Goal: Information Seeking & Learning: Learn about a topic

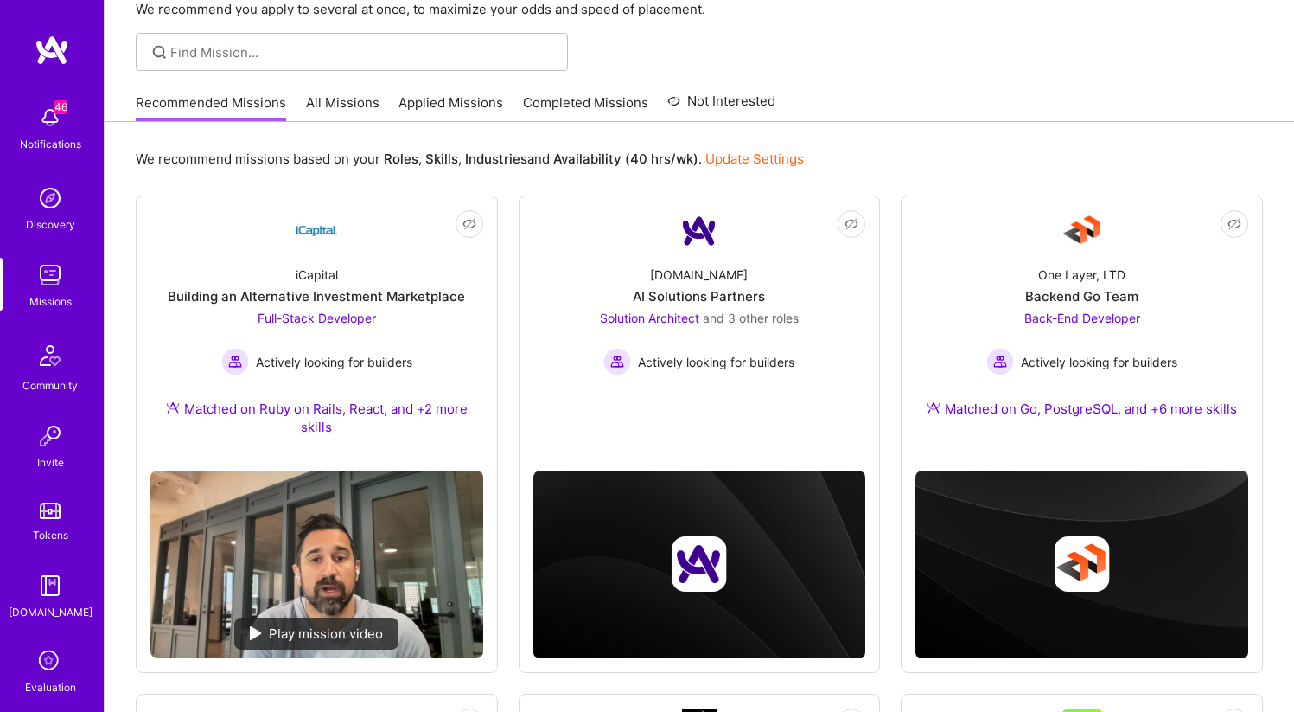
scroll to position [64, 0]
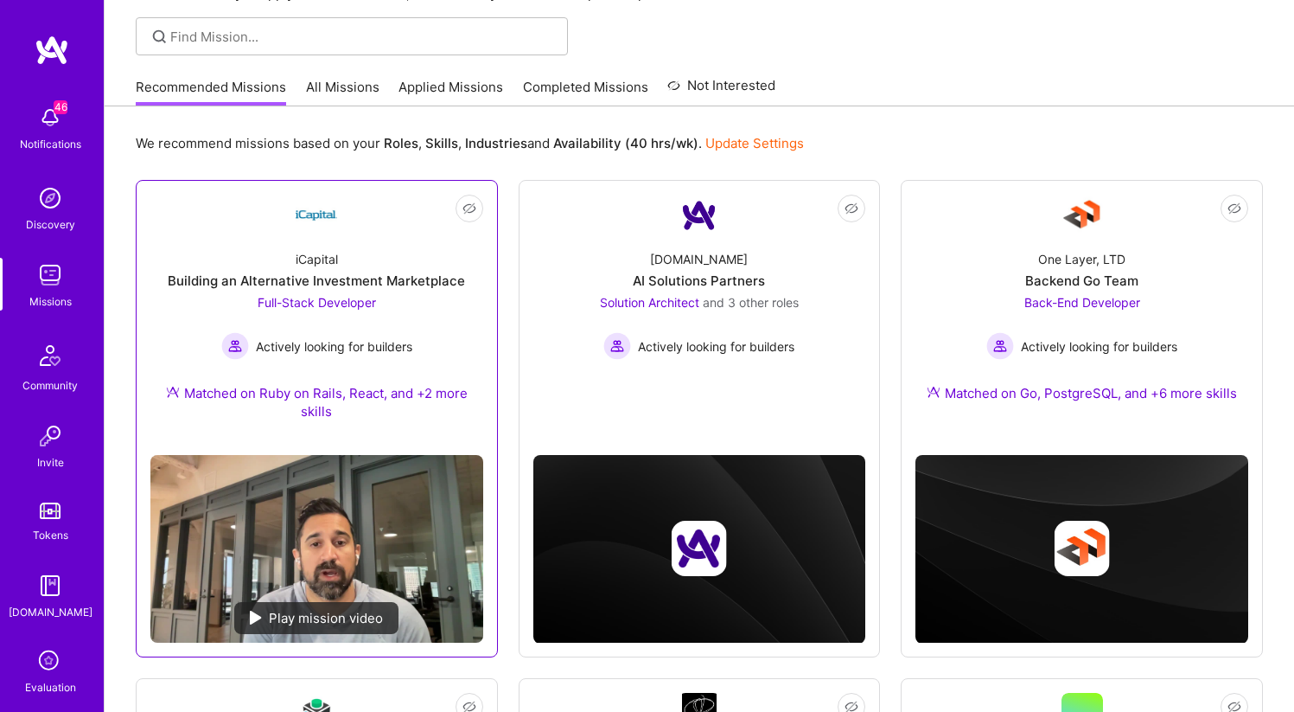
scroll to position [115, 0]
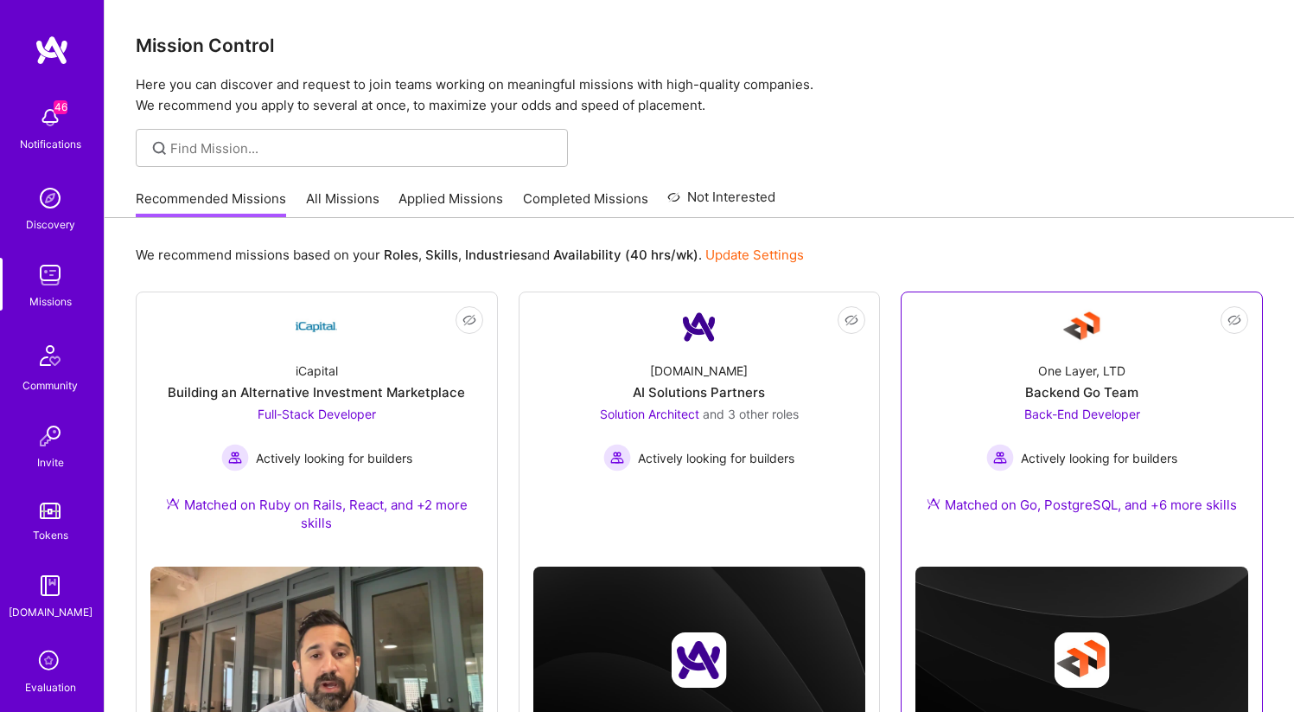
click at [1026, 406] on span "Back-End Developer" at bounding box center [1083, 413] width 116 height 15
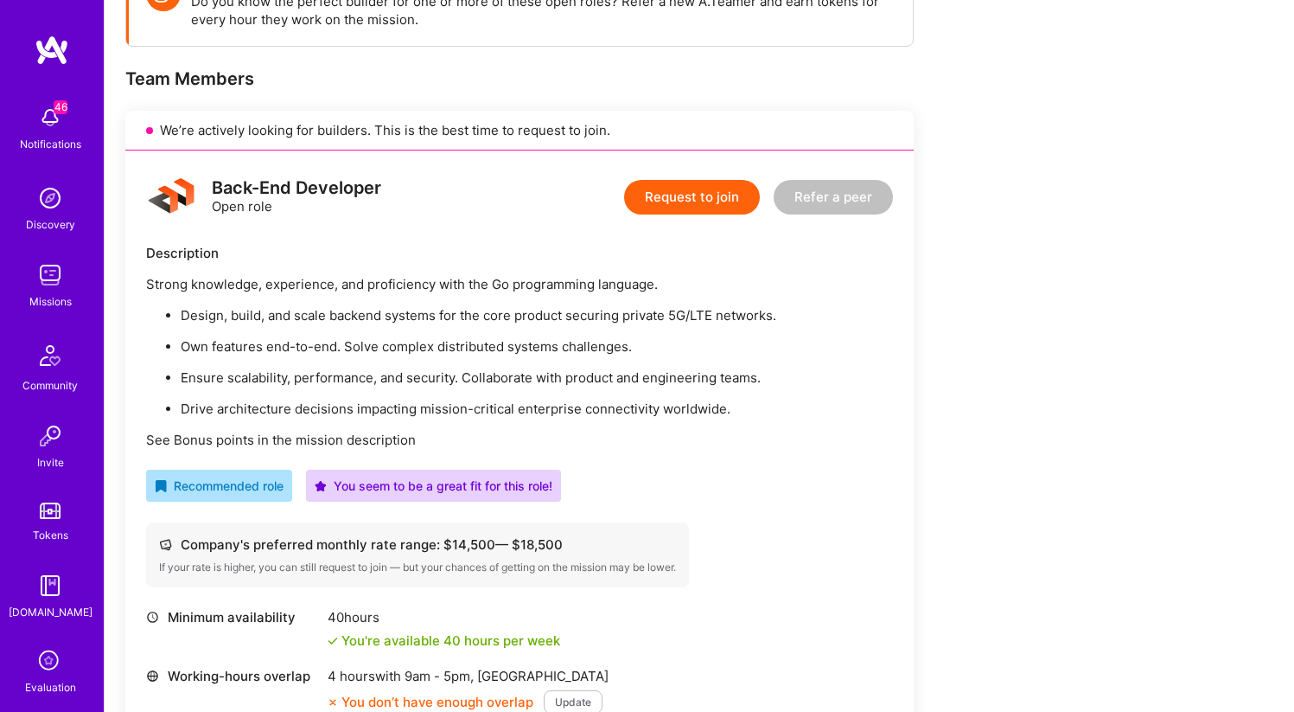
scroll to position [297, 0]
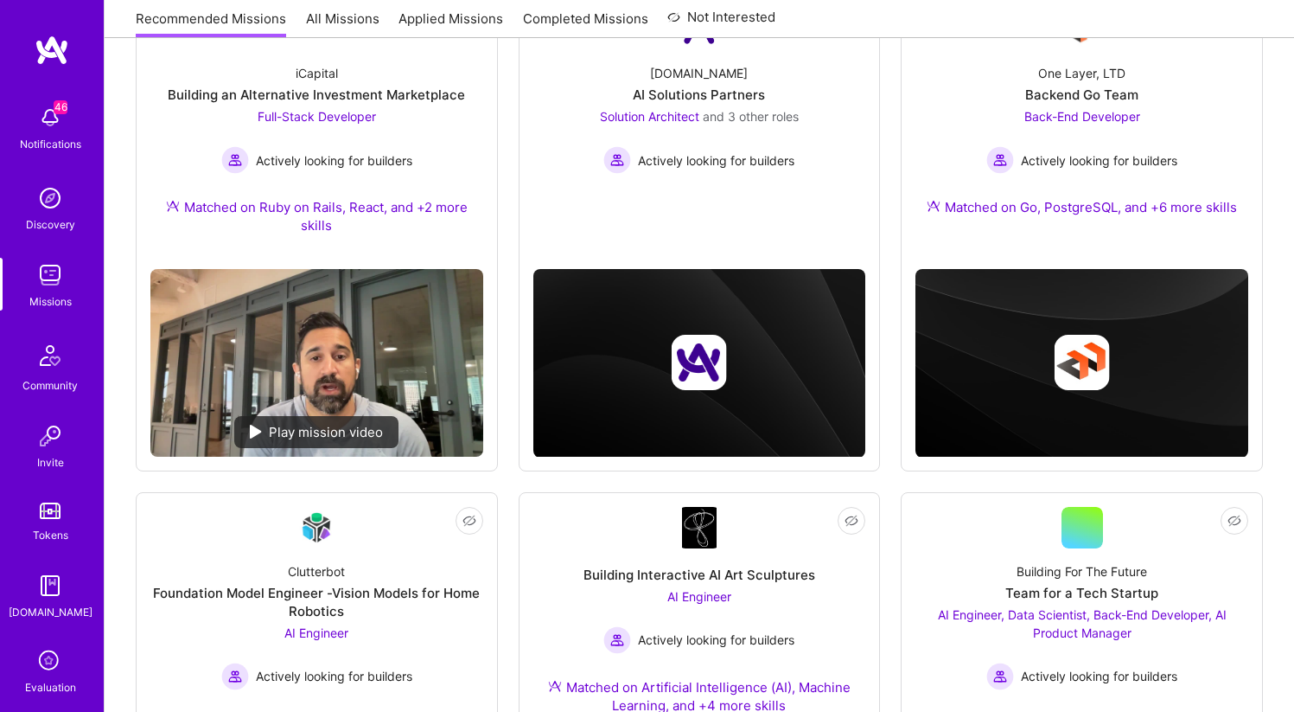
scroll to position [115, 0]
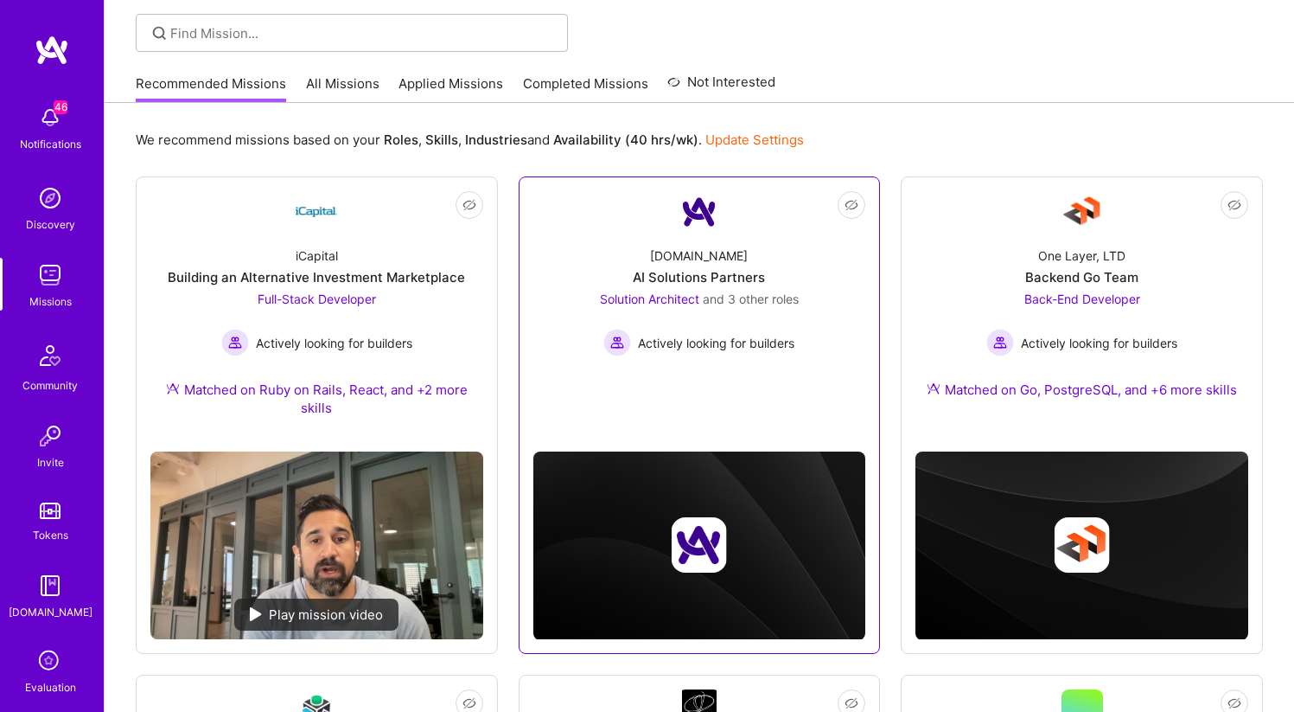
click at [610, 265] on div "[DOMAIN_NAME] AI Solutions Partners Solution Architect and 3 other roles Active…" at bounding box center [700, 295] width 333 height 124
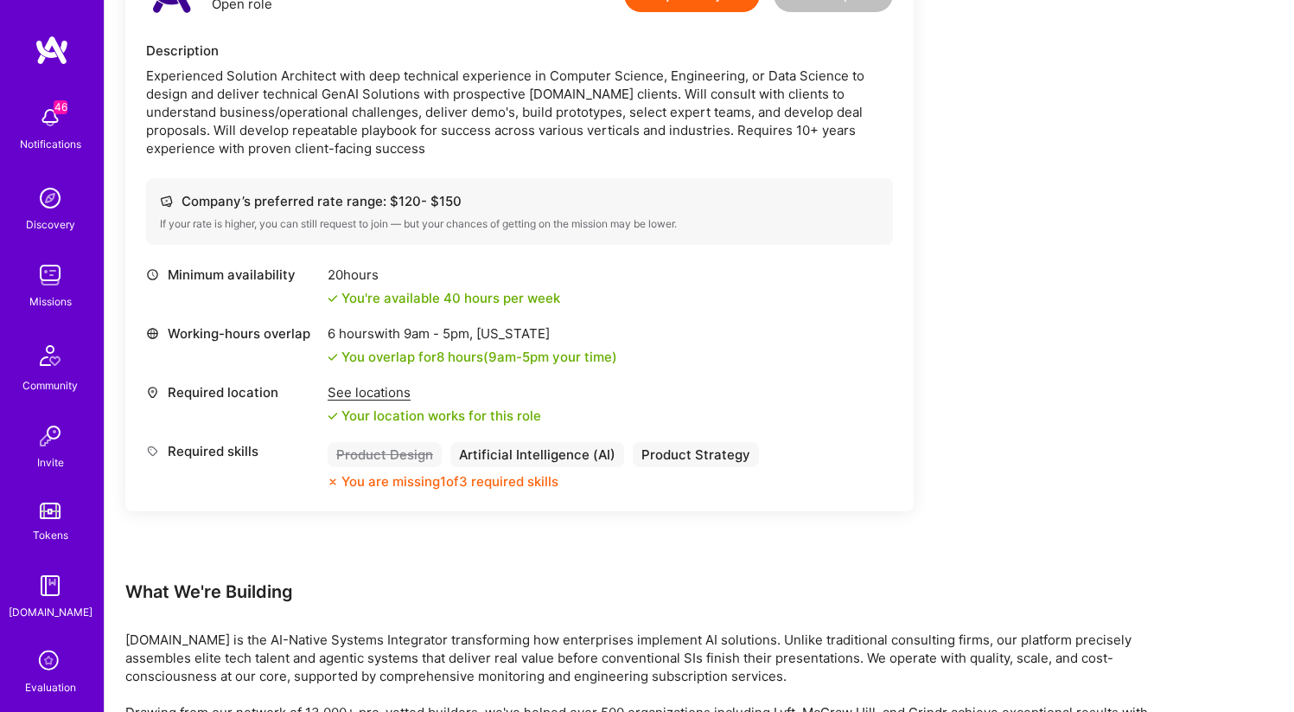
scroll to position [2588, 0]
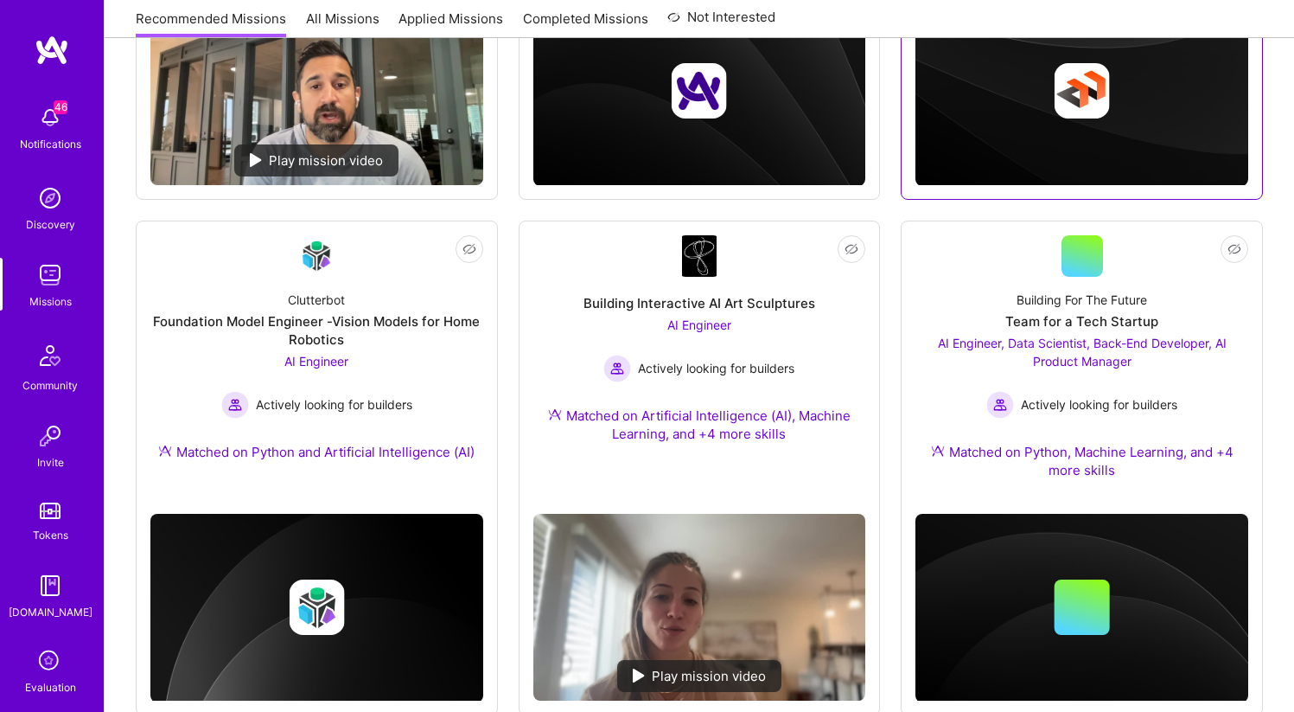
scroll to position [619, 0]
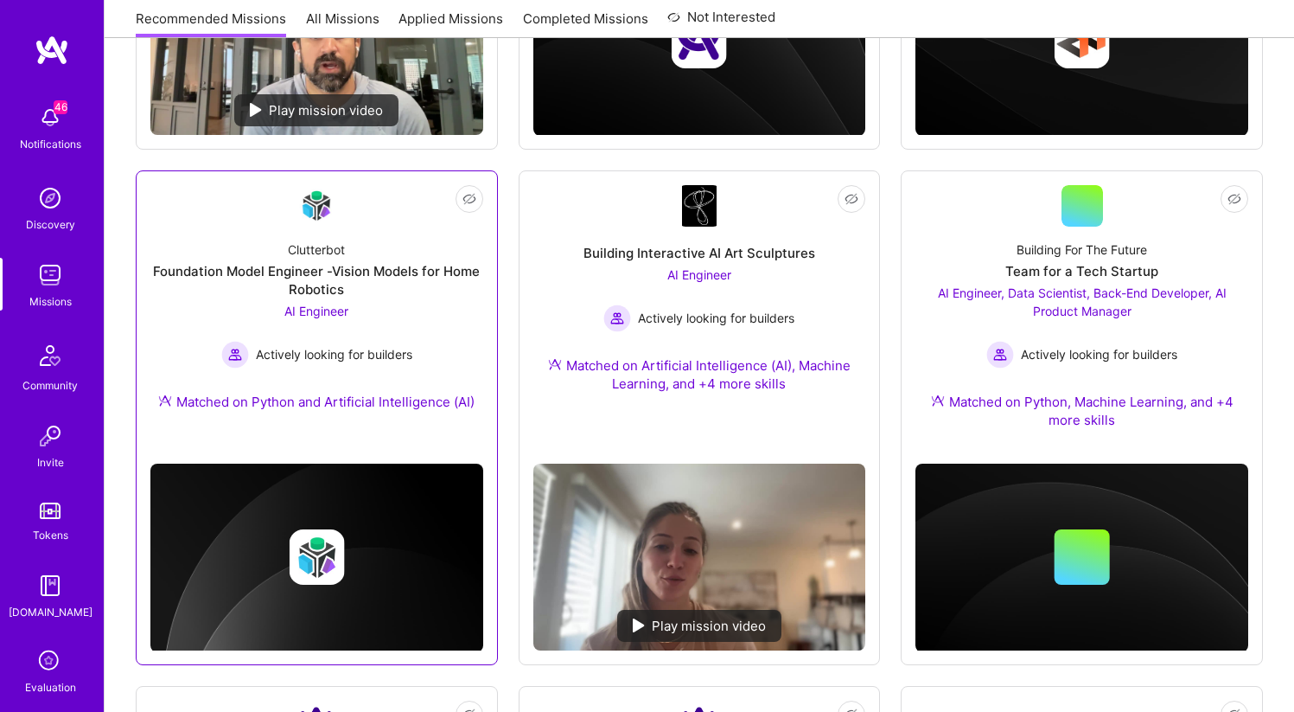
click at [299, 278] on div "Foundation Model Engineer -Vision Models for Home Robotics" at bounding box center [316, 280] width 333 height 36
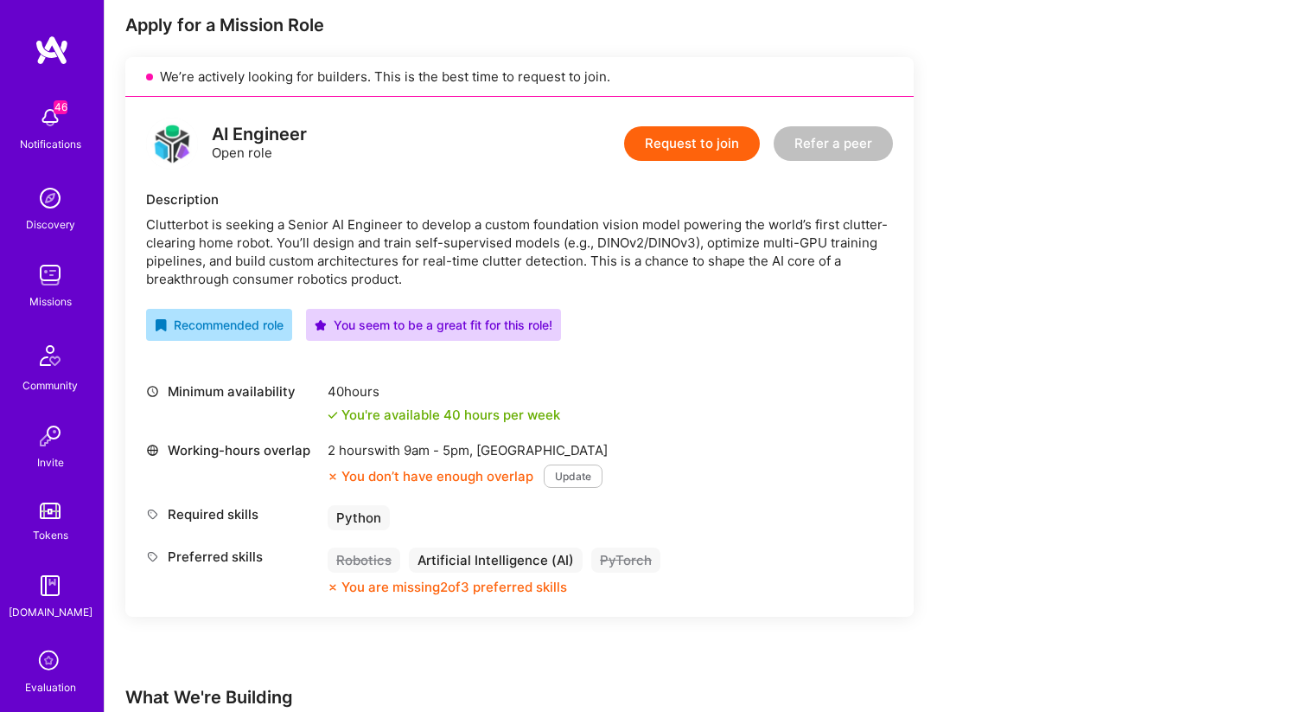
scroll to position [346, 0]
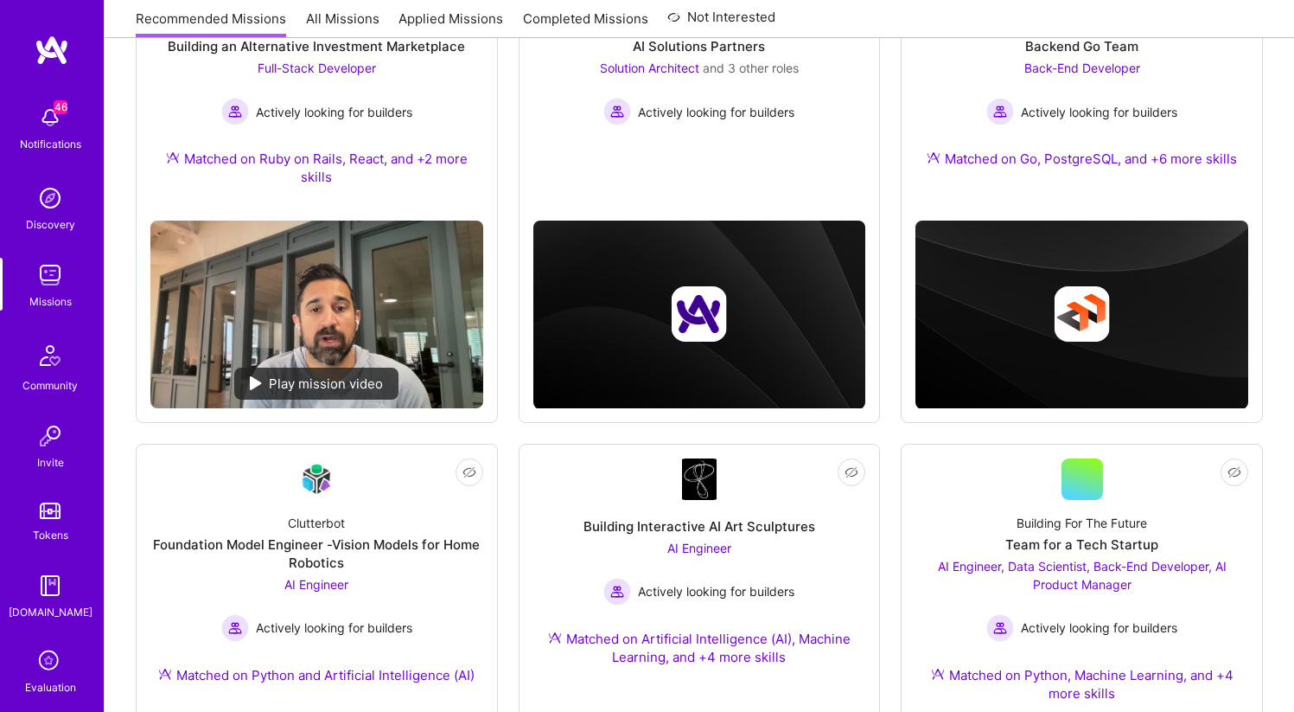
scroll to position [619, 0]
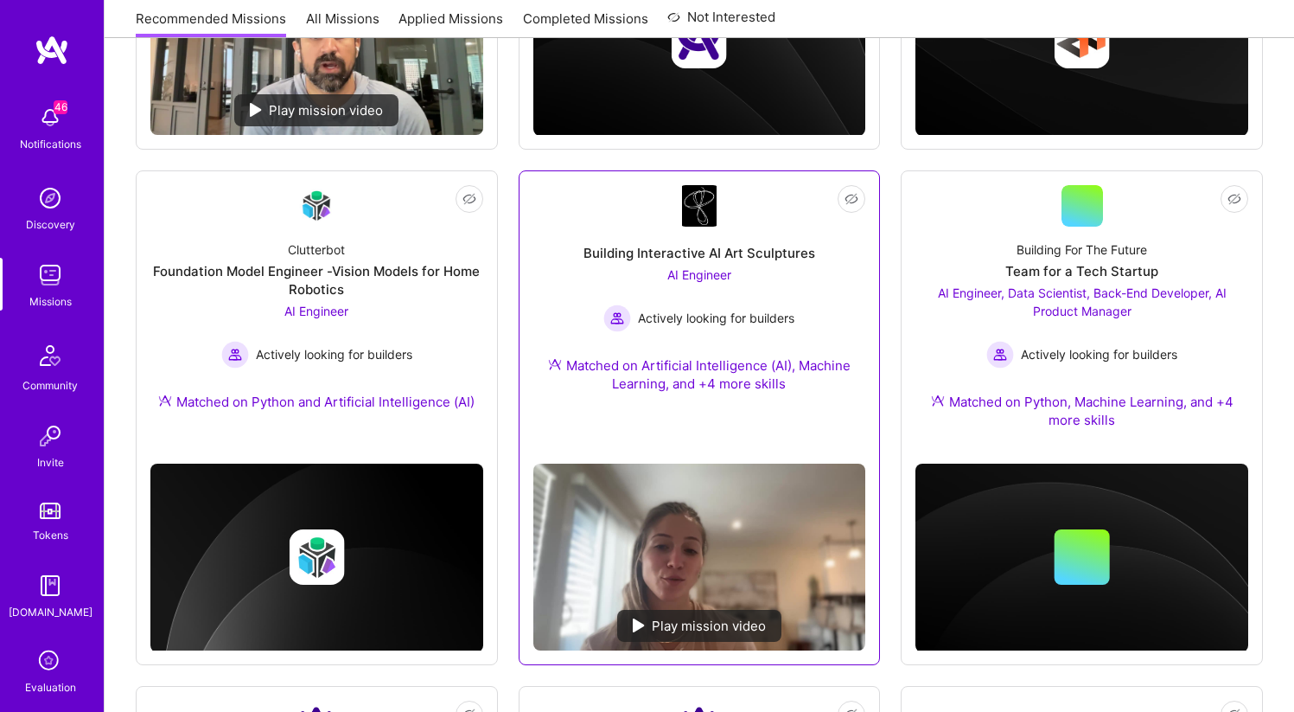
click at [672, 315] on span "Actively looking for builders" at bounding box center [716, 318] width 157 height 18
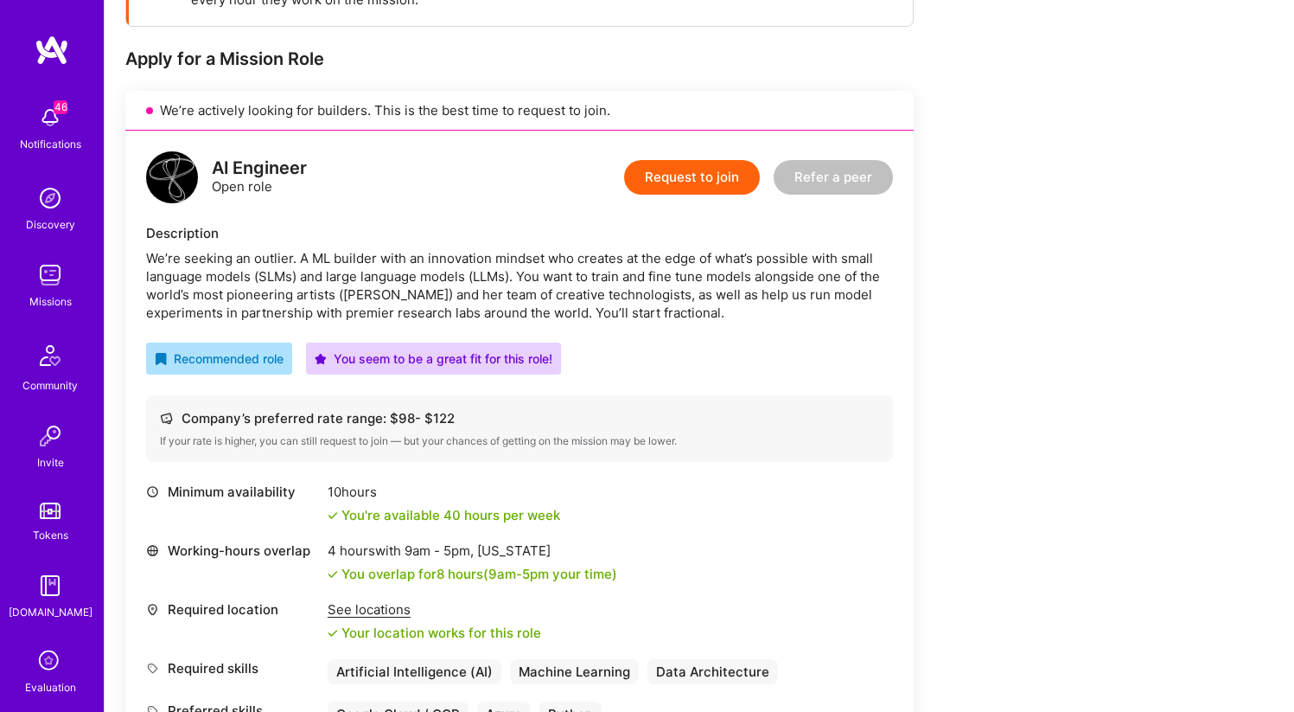
scroll to position [336, 0]
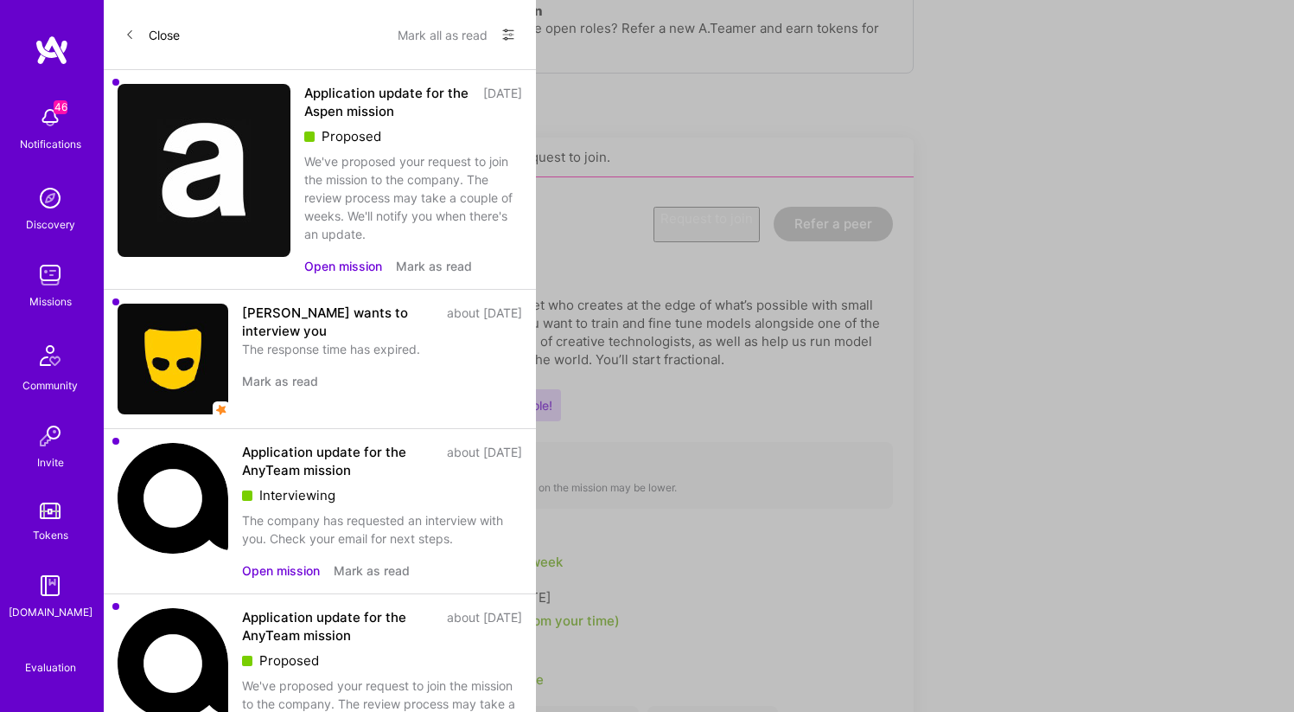
scroll to position [619, 0]
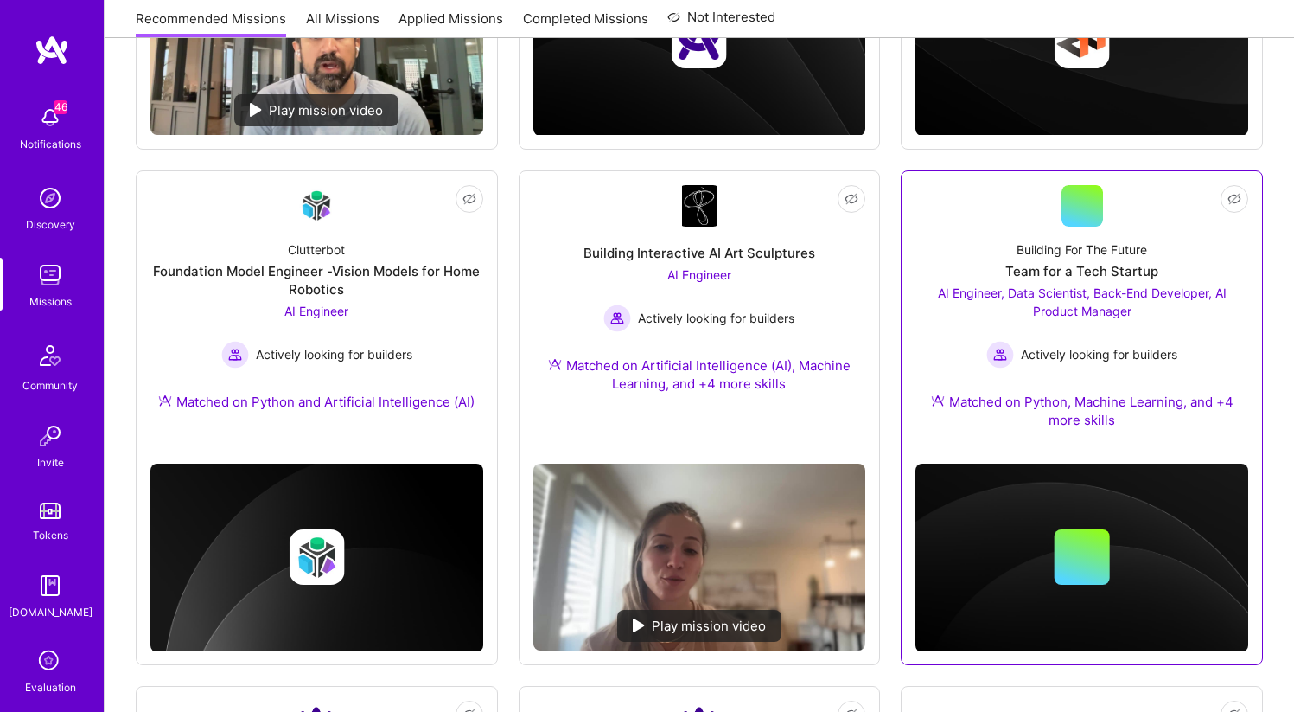
click at [1058, 269] on div "Team for a Tech Startup" at bounding box center [1082, 271] width 153 height 18
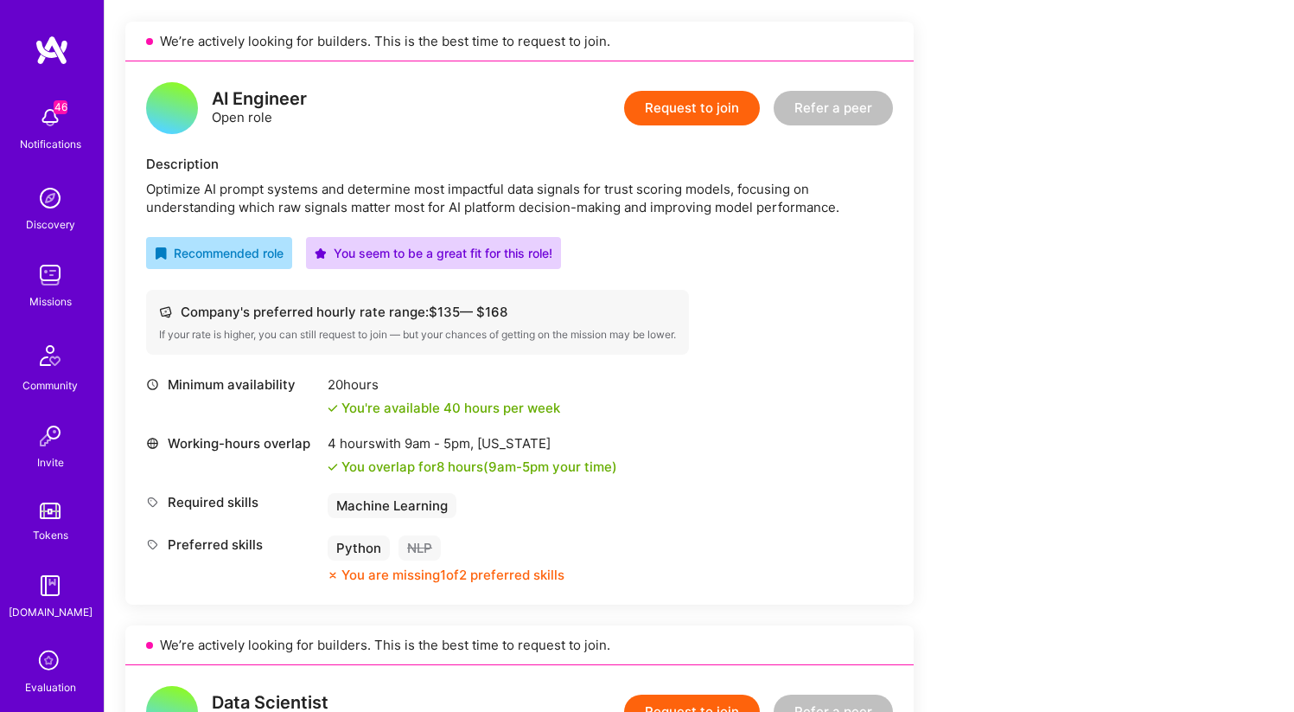
scroll to position [391, 0]
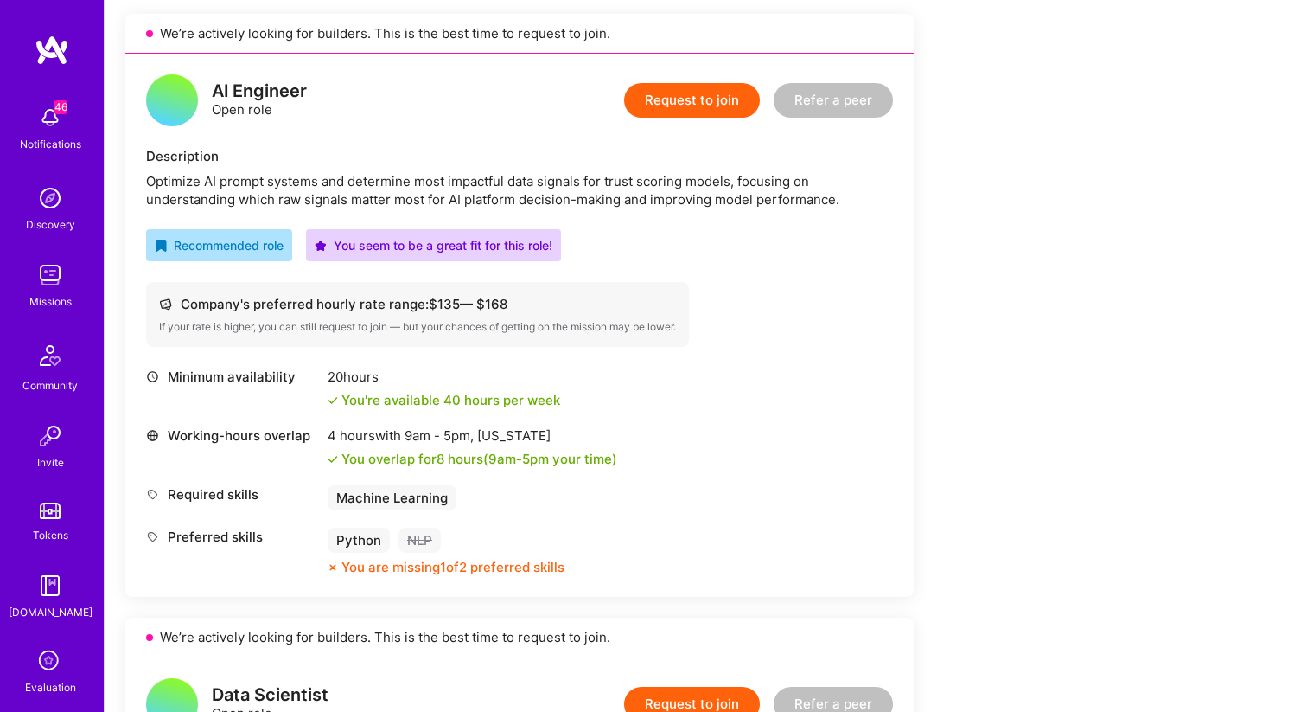
click at [526, 178] on div "Optimize AI prompt systems and determine most impactful data signals for trust …" at bounding box center [519, 190] width 747 height 36
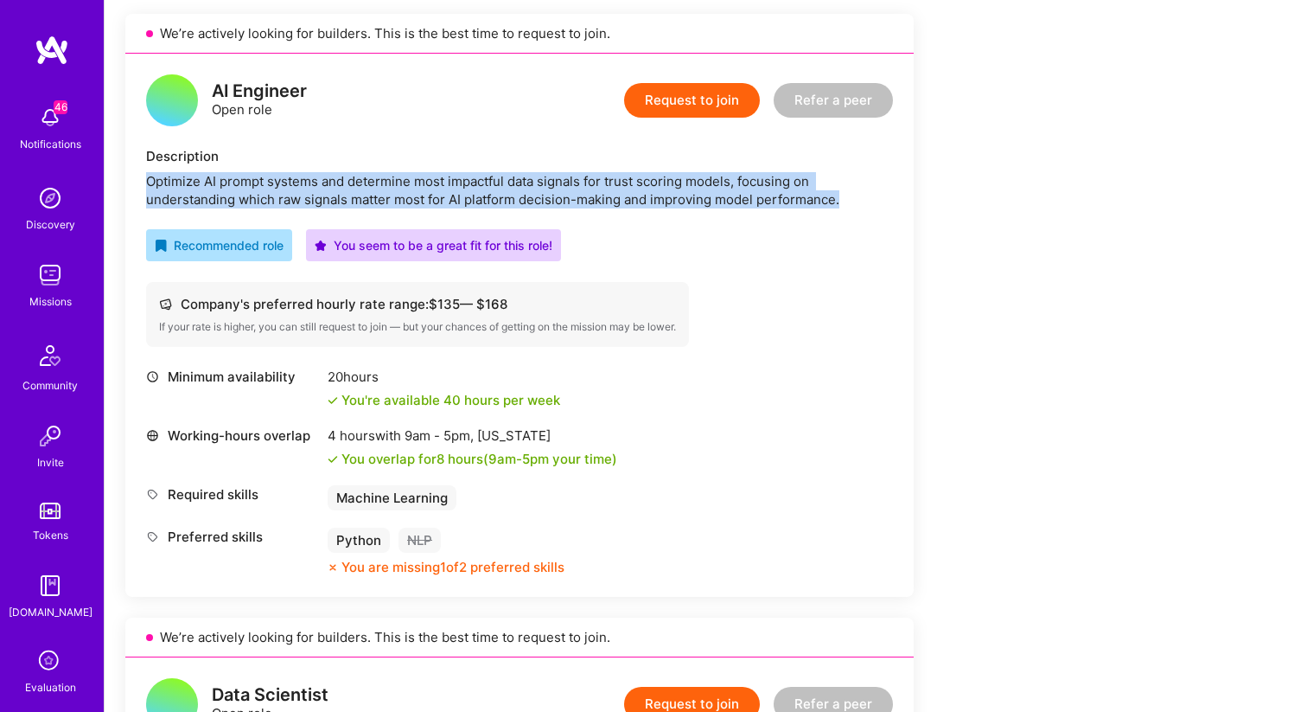
click at [526, 178] on div "Optimize AI prompt systems and determine most impactful data signals for trust …" at bounding box center [519, 190] width 747 height 36
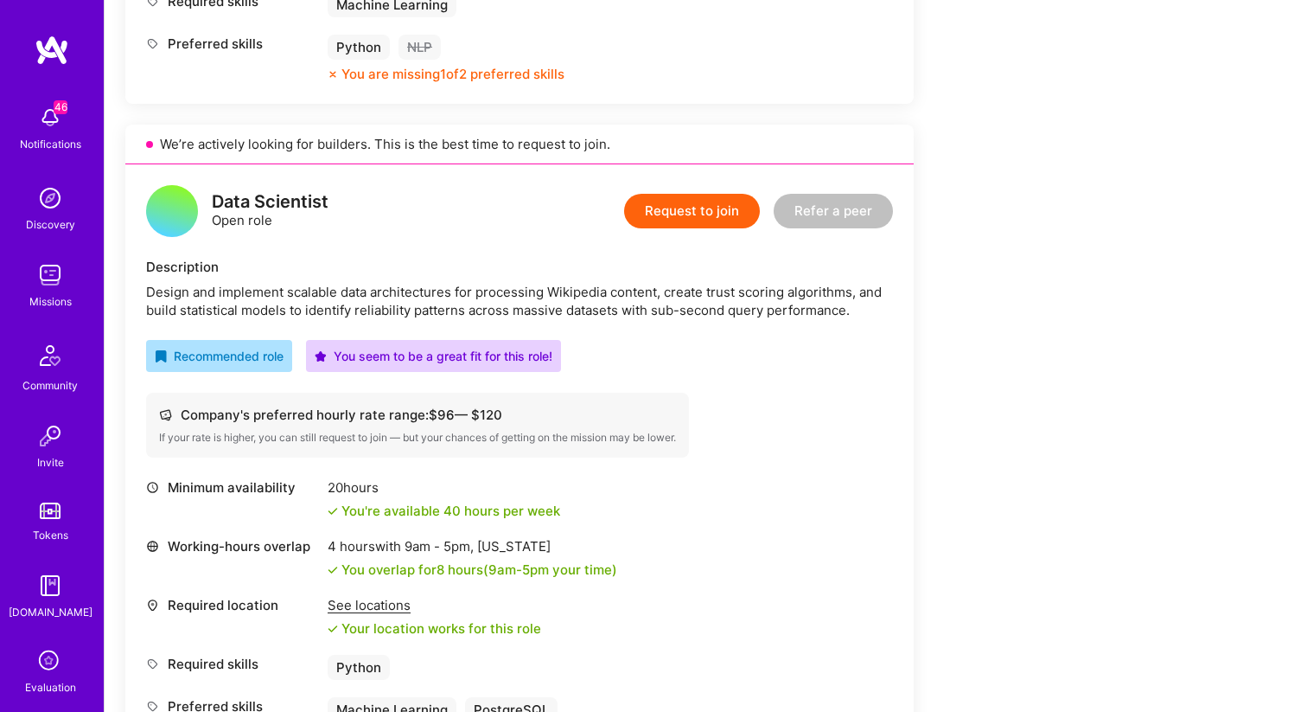
scroll to position [795, 0]
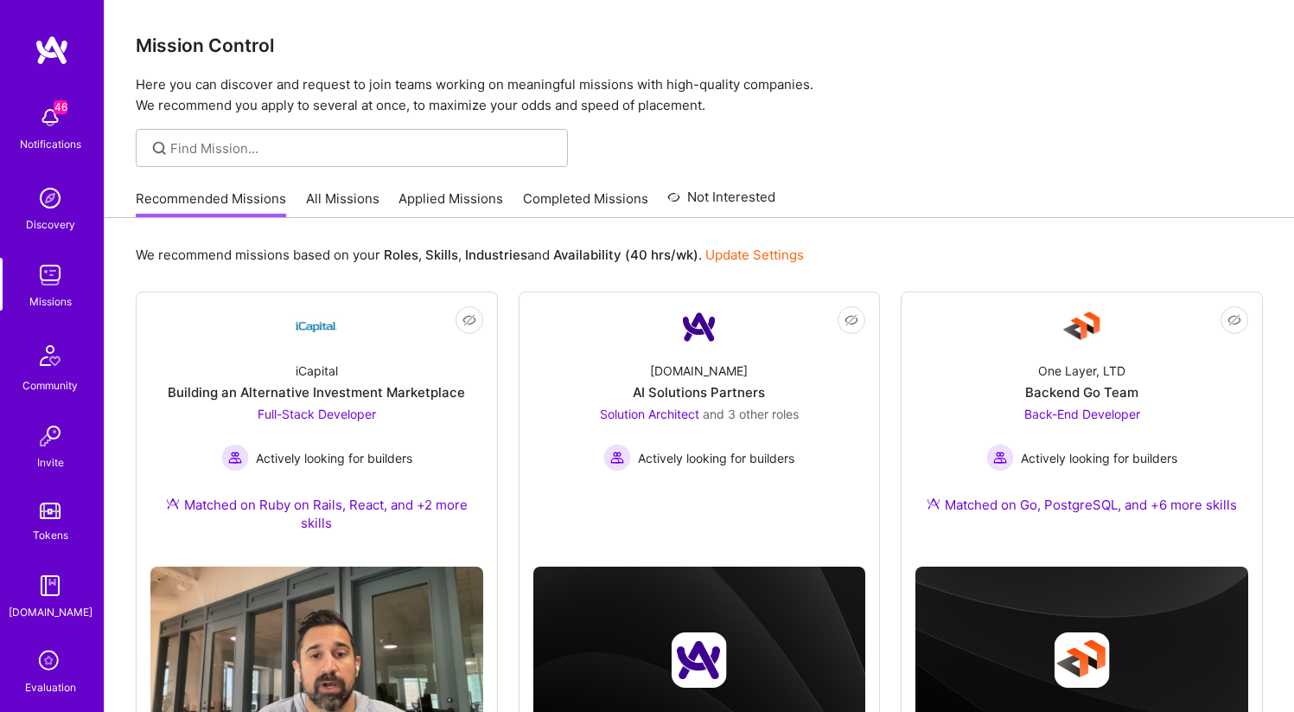
click at [337, 209] on link "All Missions" at bounding box center [342, 203] width 73 height 29
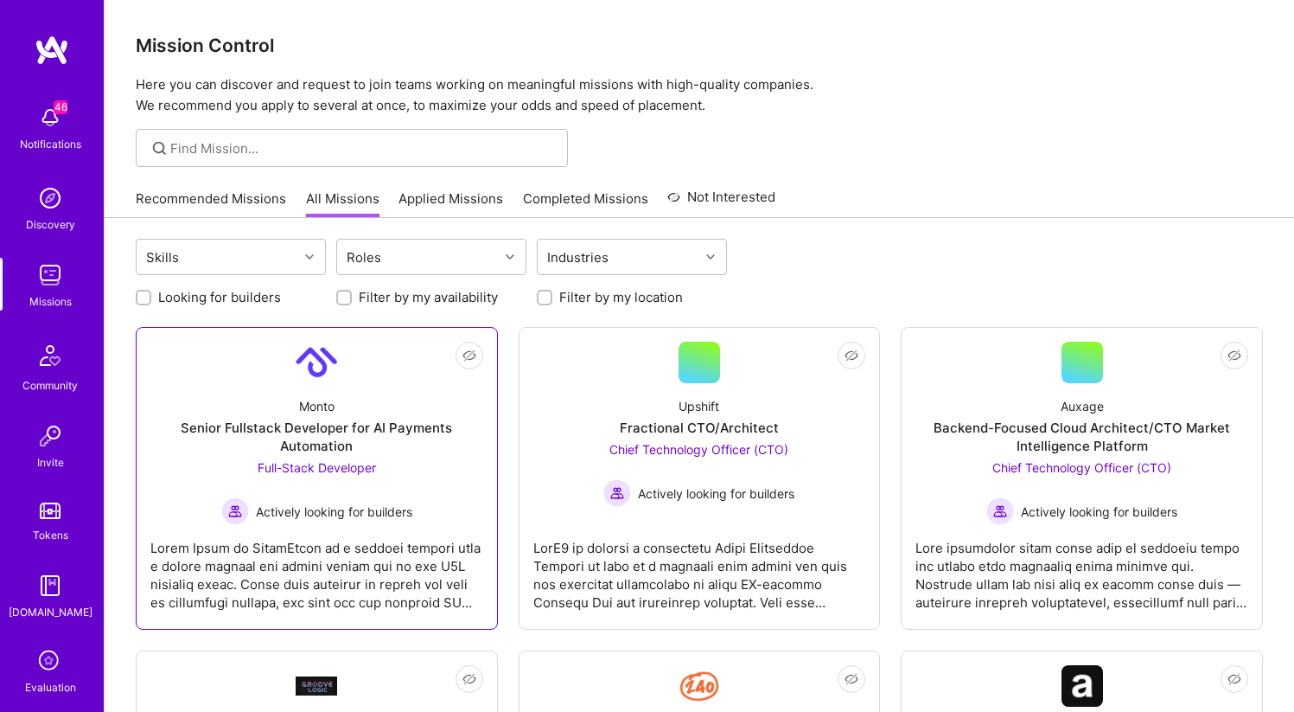
click at [347, 427] on div "Senior Fullstack Developer for AI Payments Automation" at bounding box center [316, 437] width 333 height 36
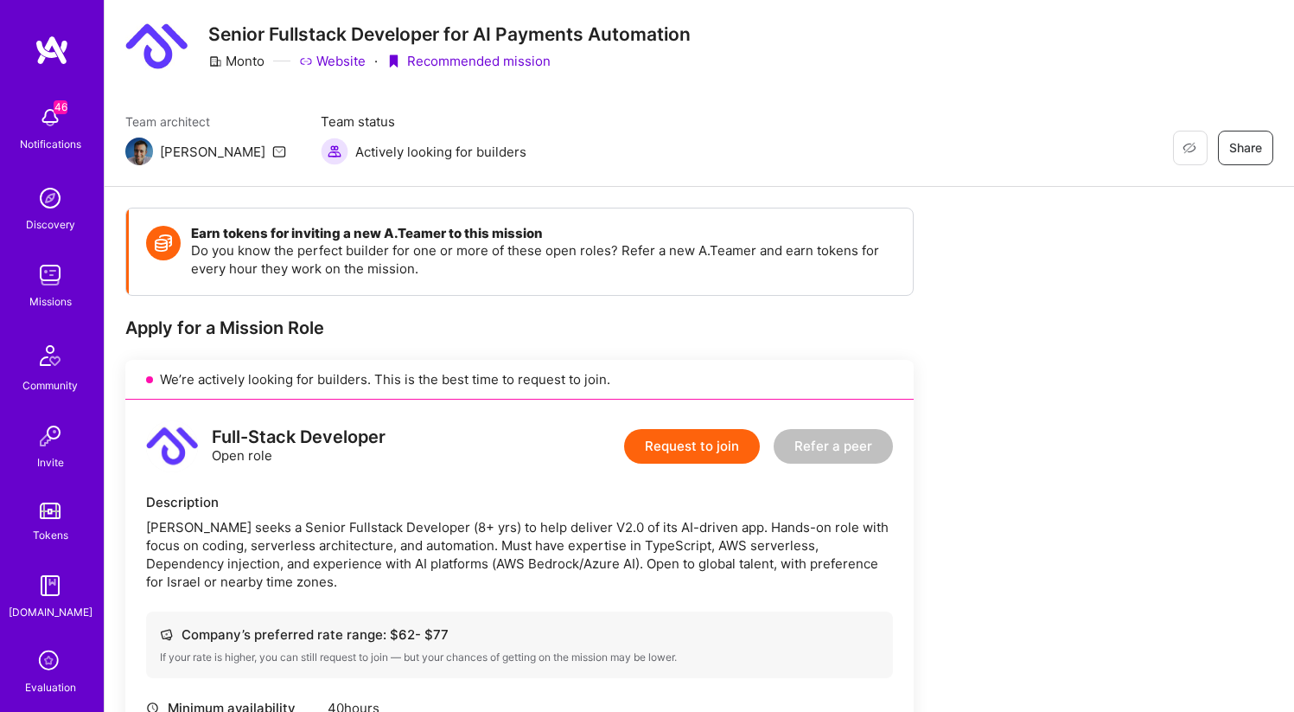
scroll to position [65, 0]
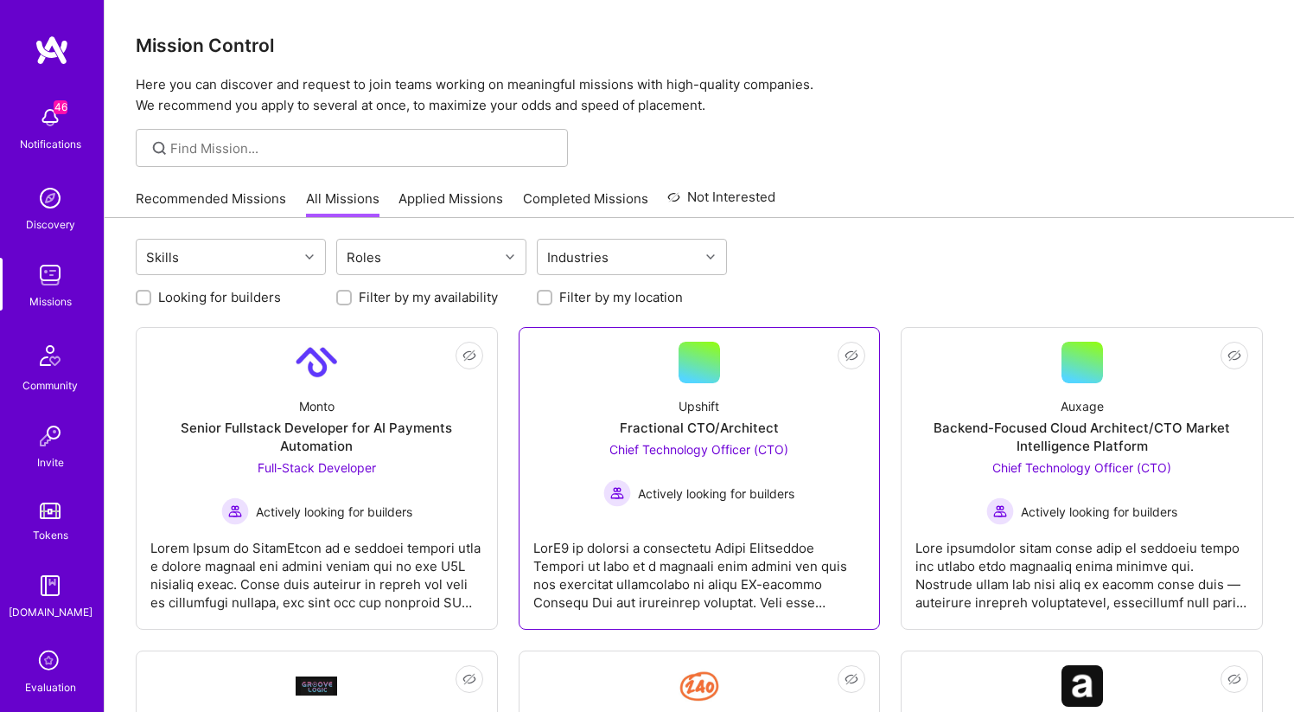
click at [738, 529] on div at bounding box center [700, 568] width 333 height 86
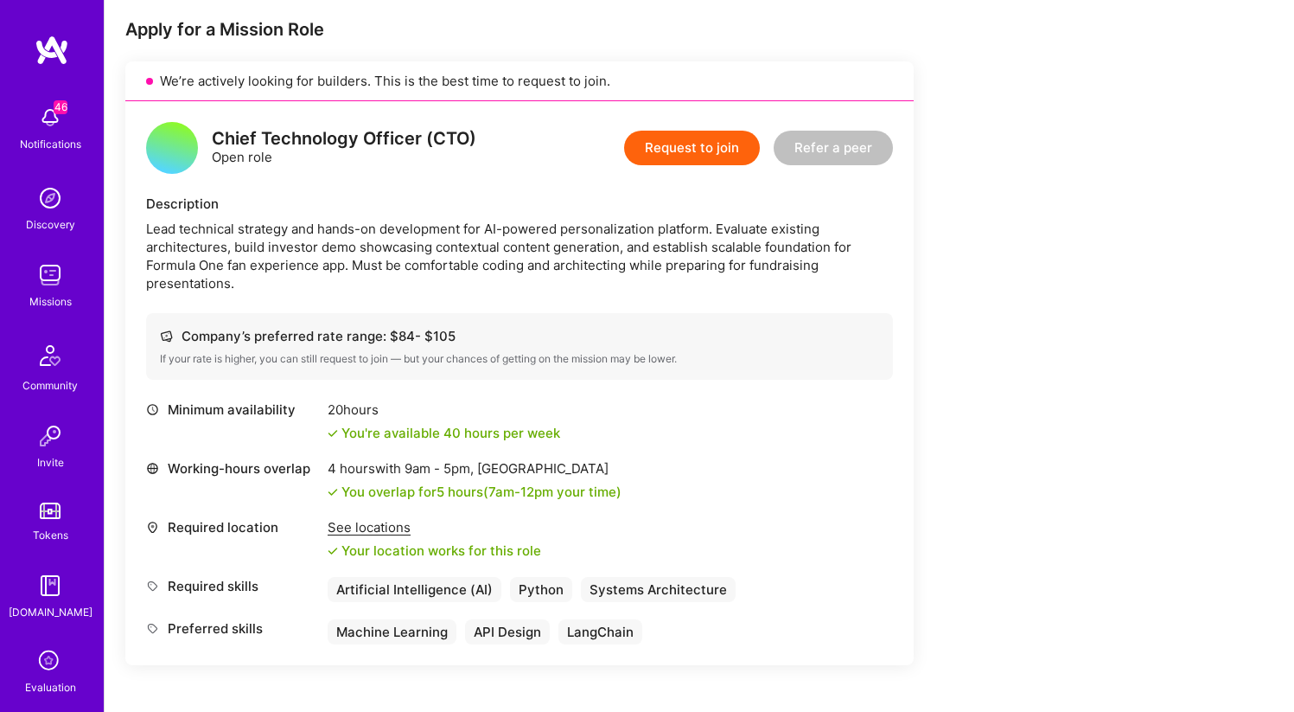
scroll to position [340, 0]
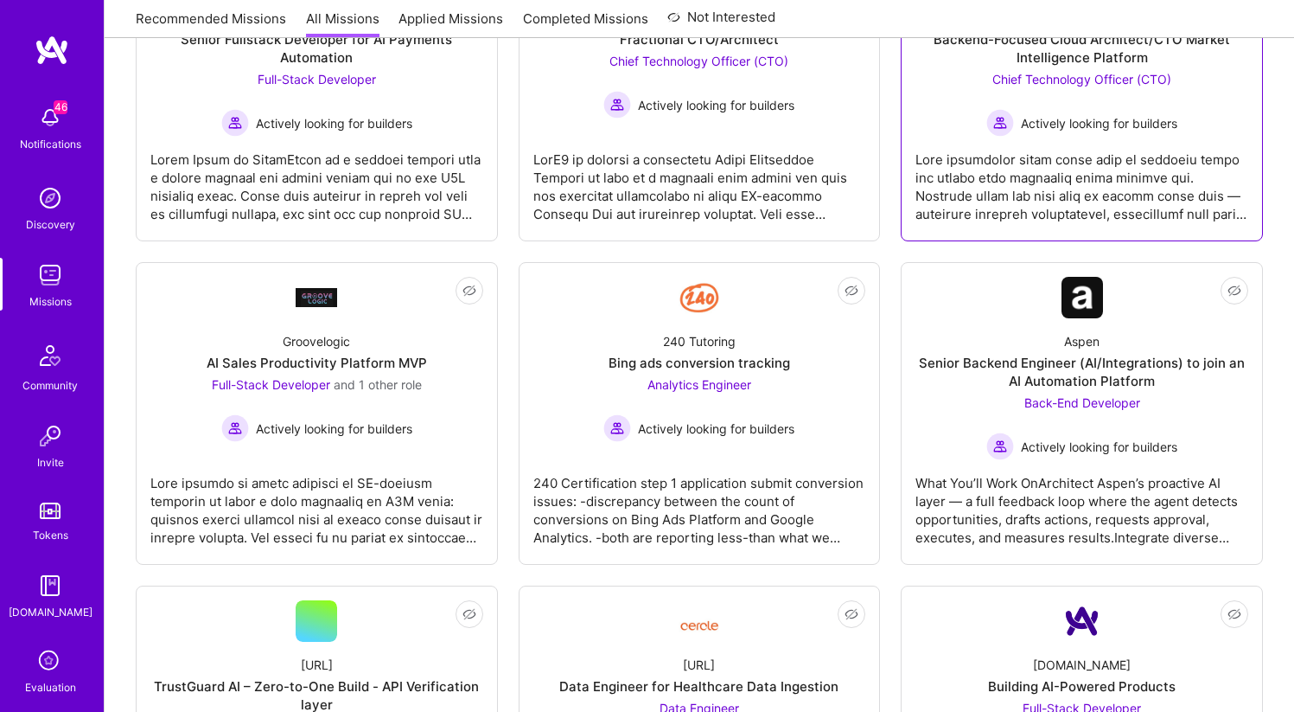
scroll to position [451, 0]
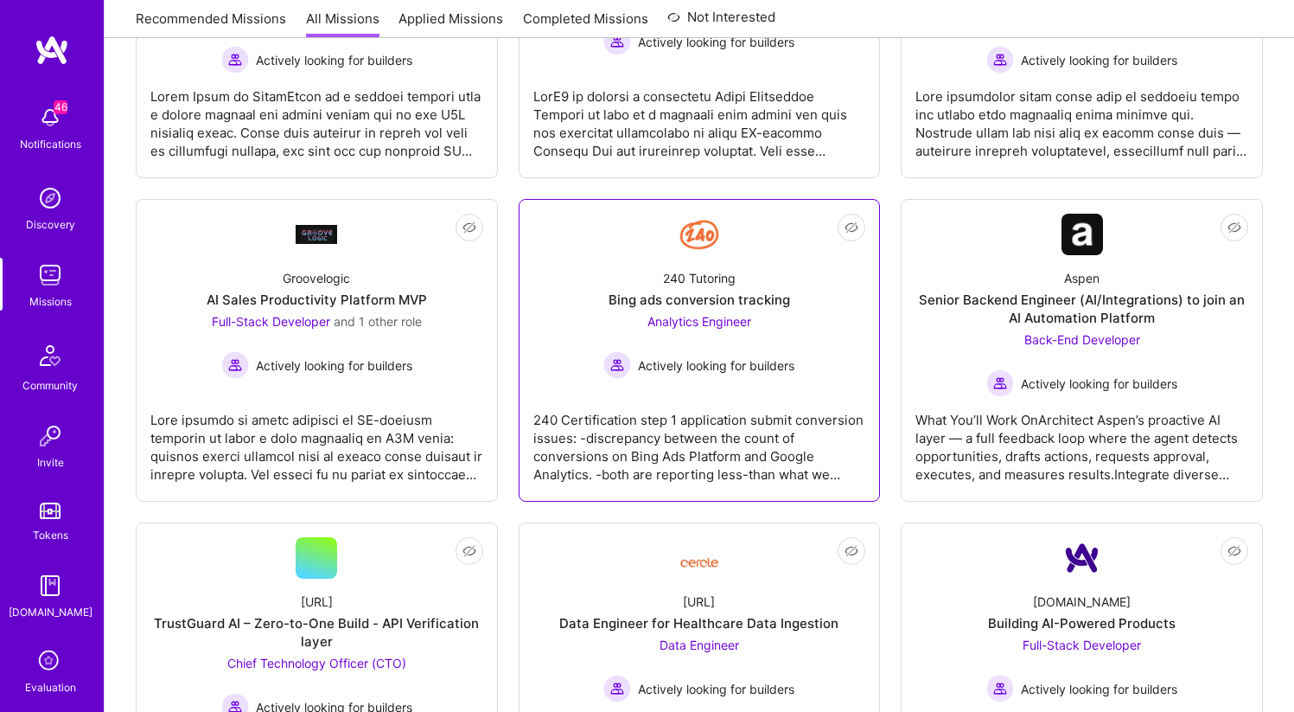
click at [697, 283] on div "240 Tutoring" at bounding box center [699, 278] width 73 height 18
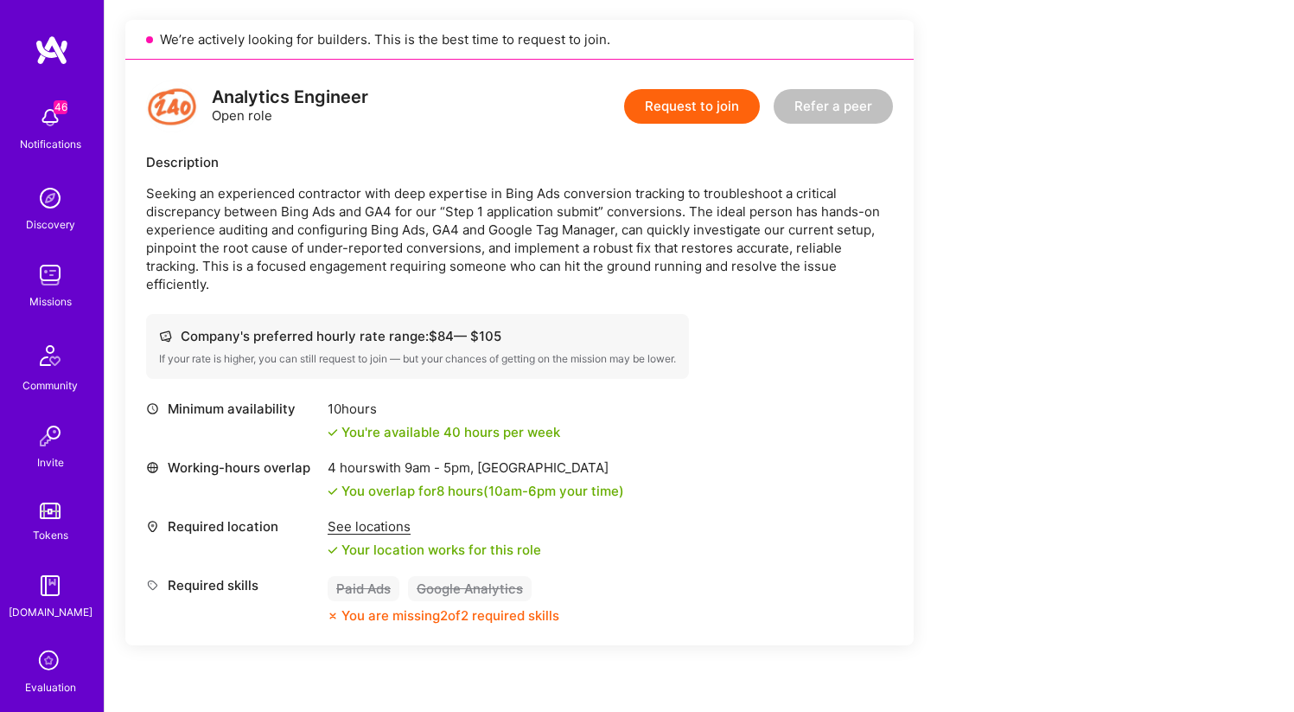
scroll to position [389, 0]
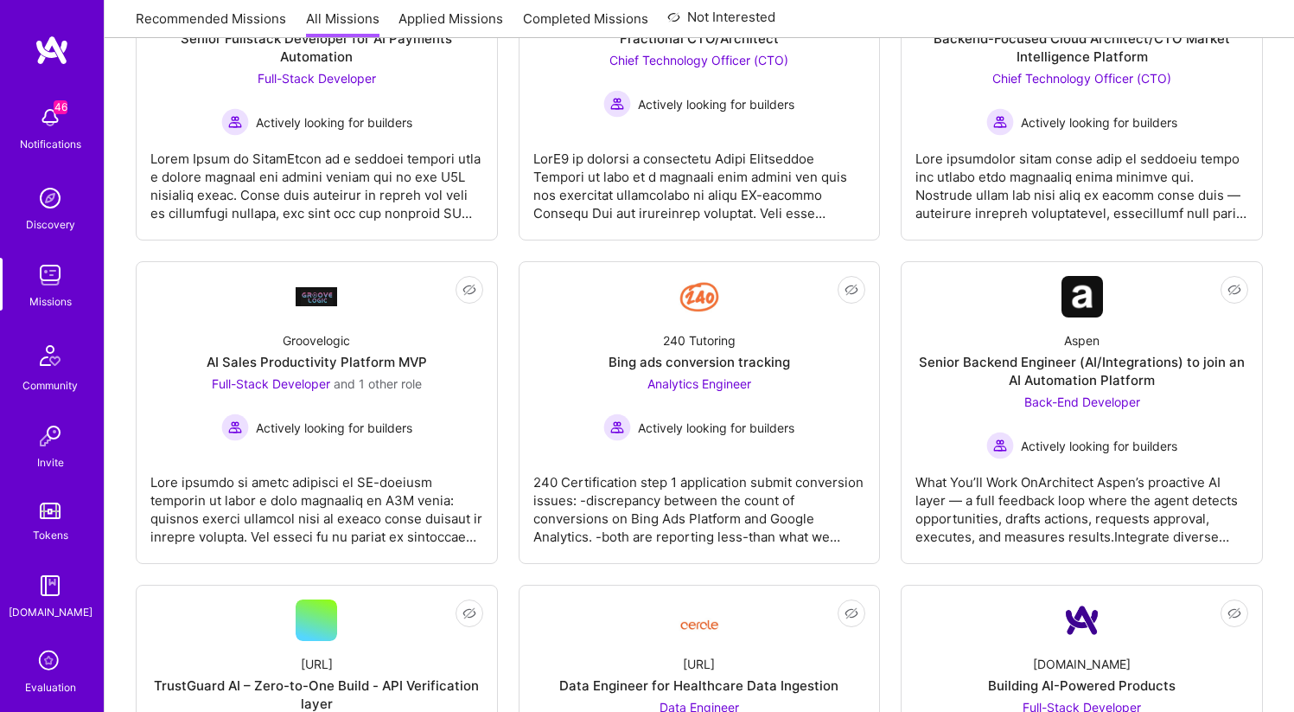
scroll to position [451, 0]
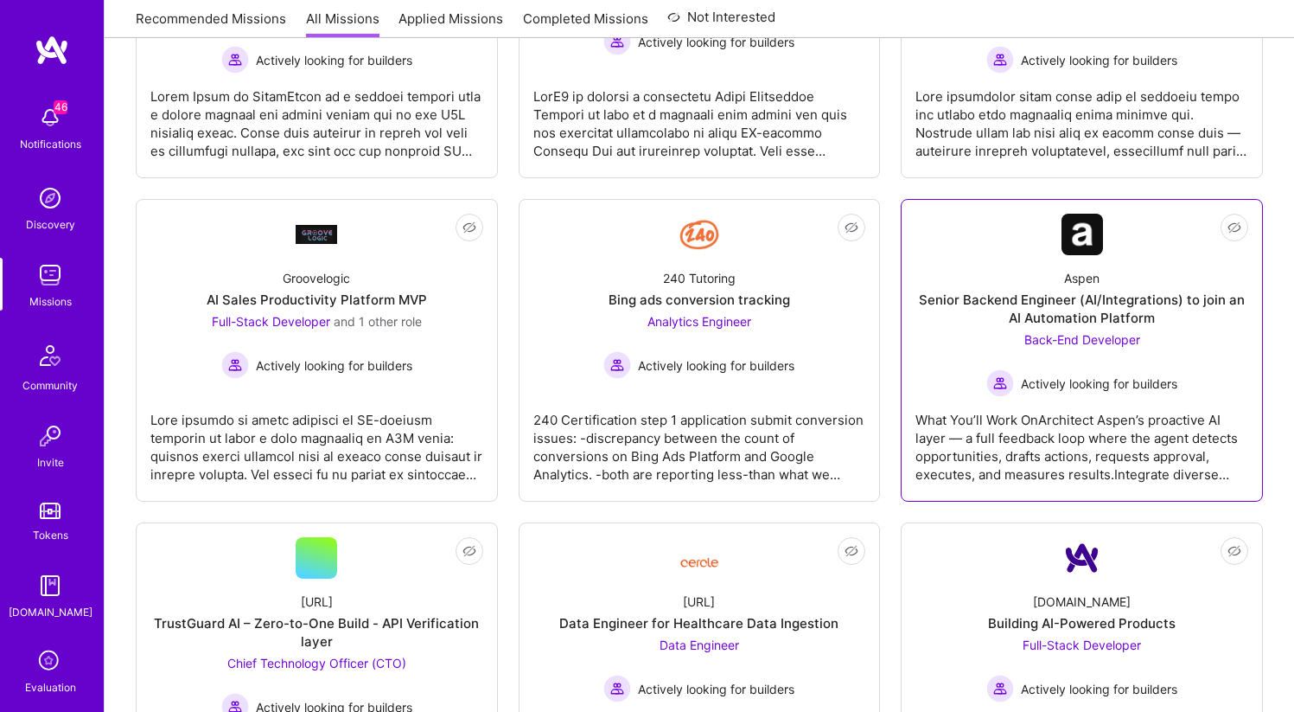
click at [1018, 272] on div "Aspen Senior Backend Engineer (AI/Integrations) to join an AI Automation Platfo…" at bounding box center [1082, 326] width 333 height 142
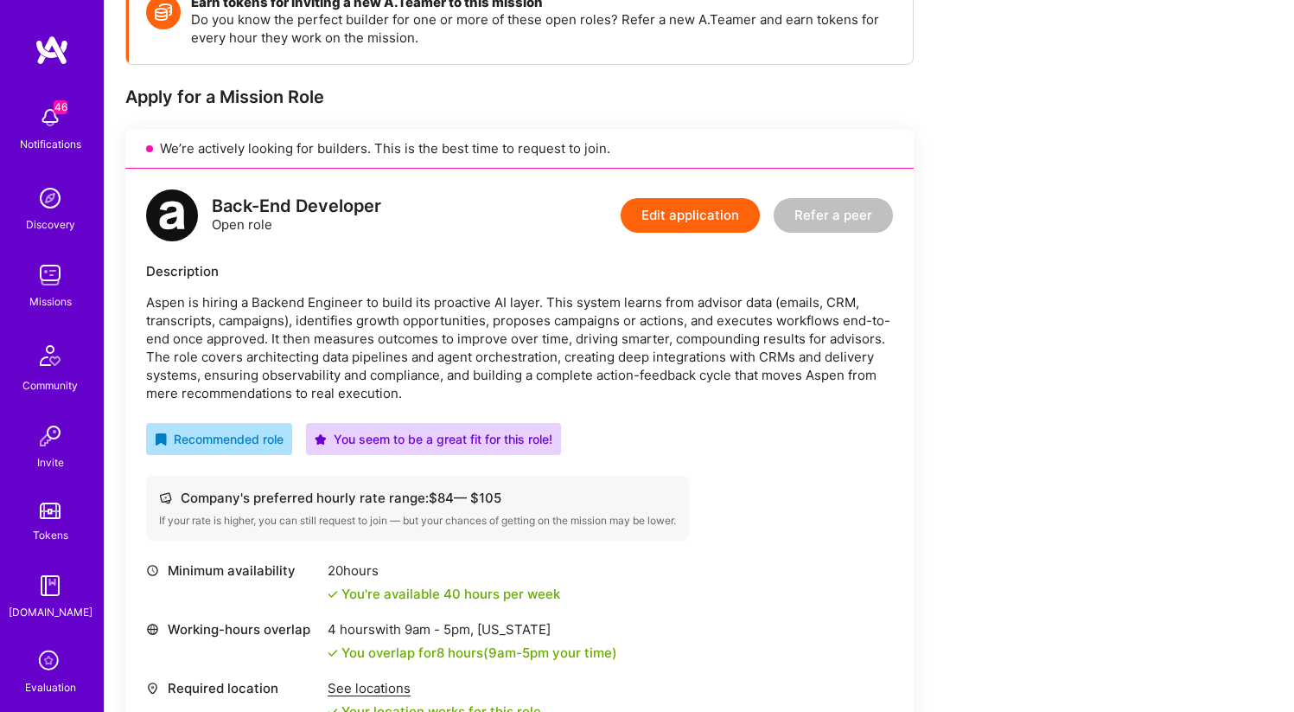
scroll to position [267, 0]
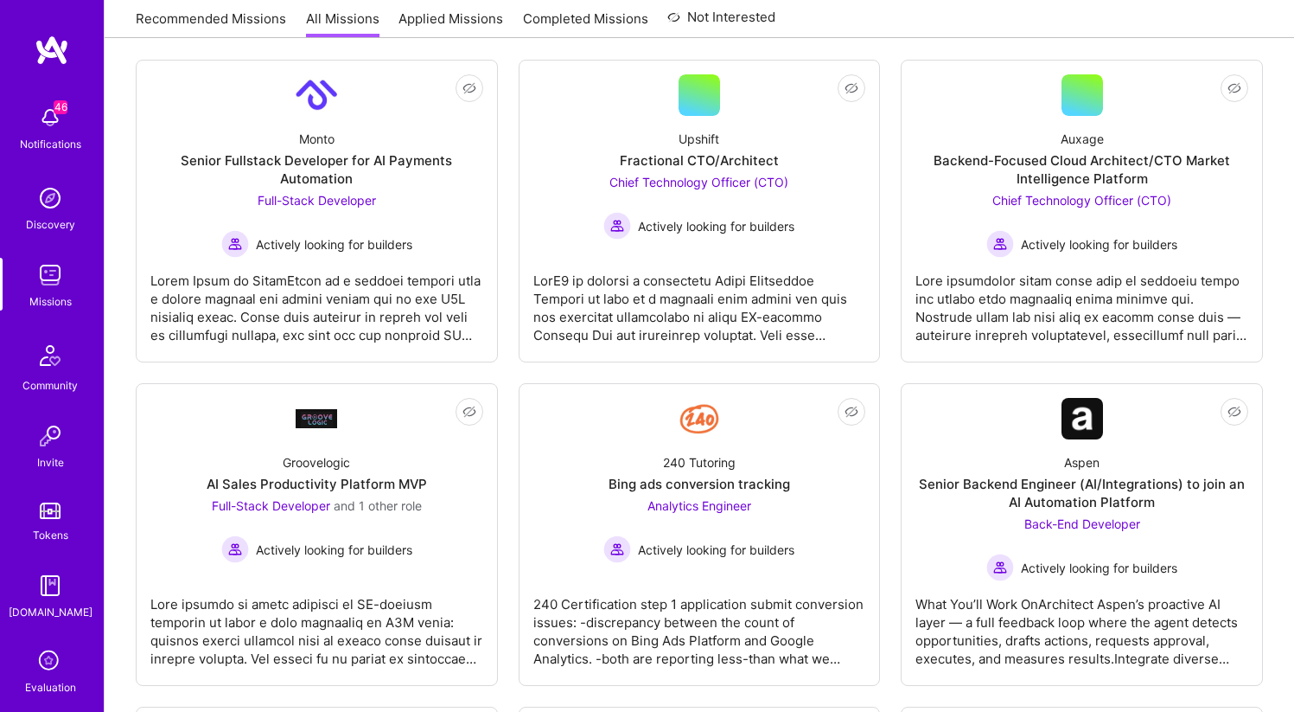
scroll to position [451, 0]
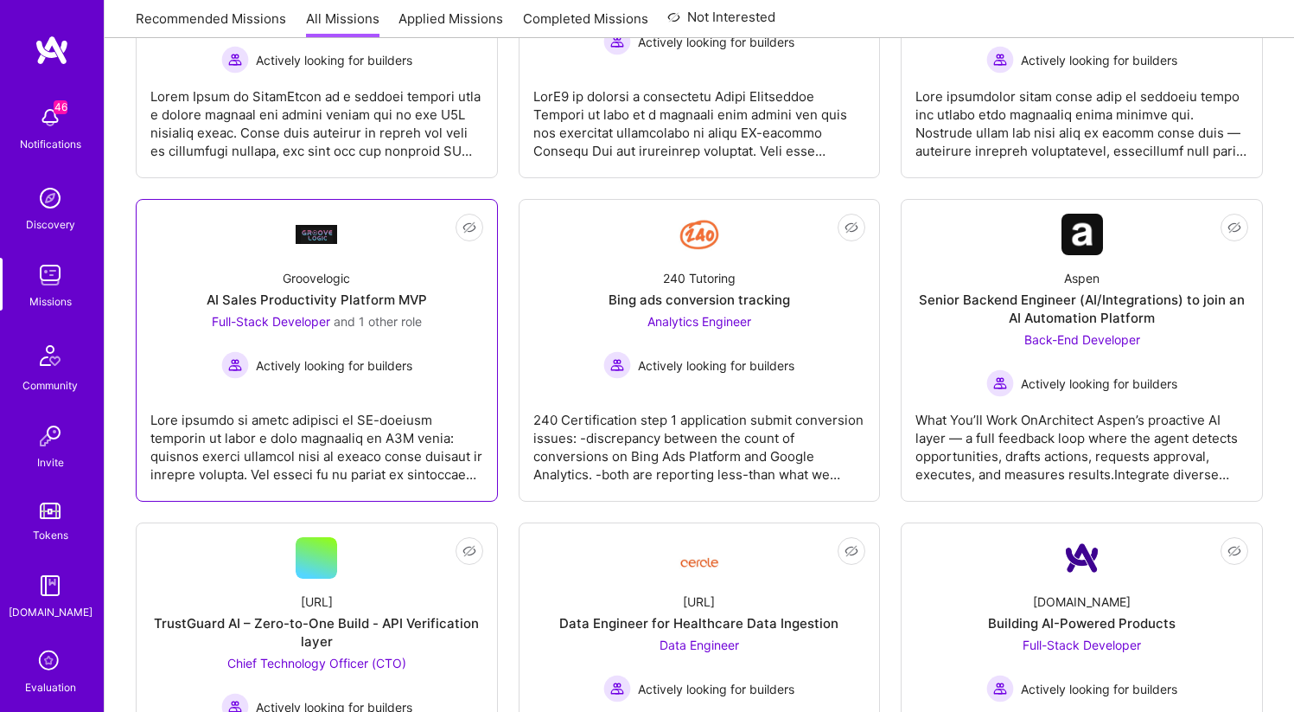
click at [297, 297] on div "AI Sales Productivity Platform MVP" at bounding box center [317, 300] width 220 height 18
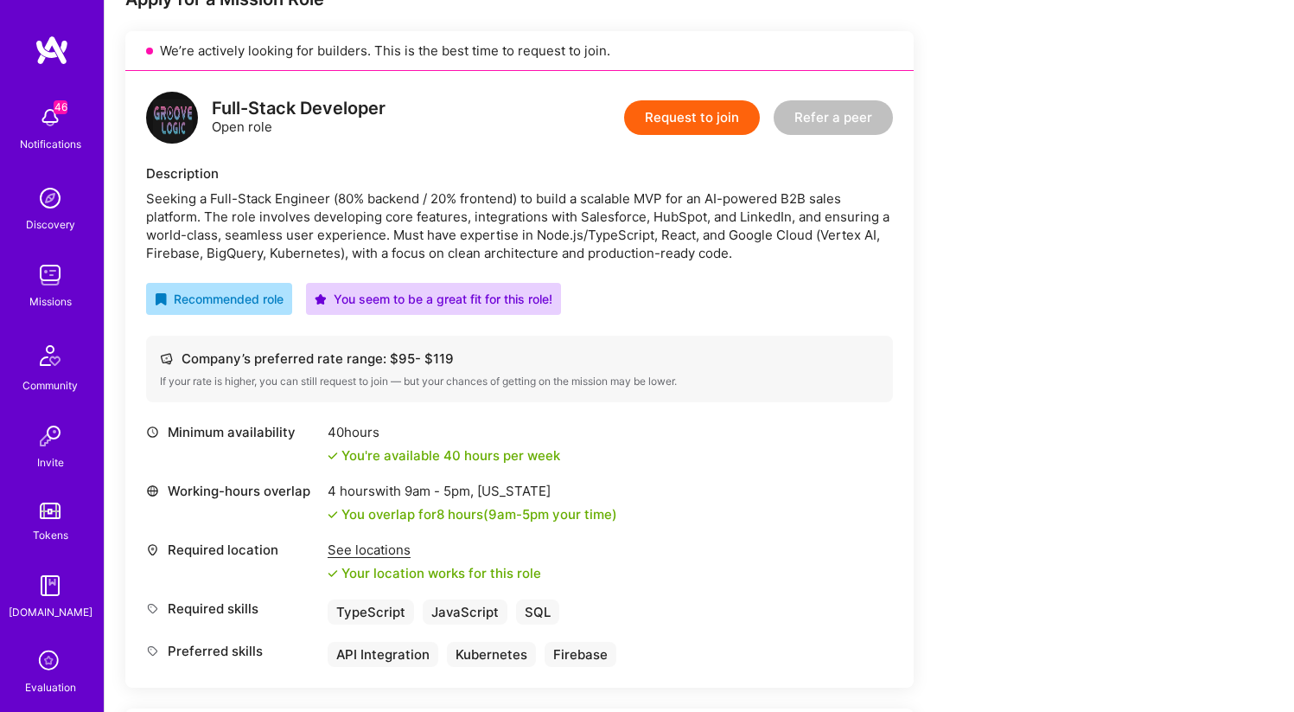
scroll to position [392, 0]
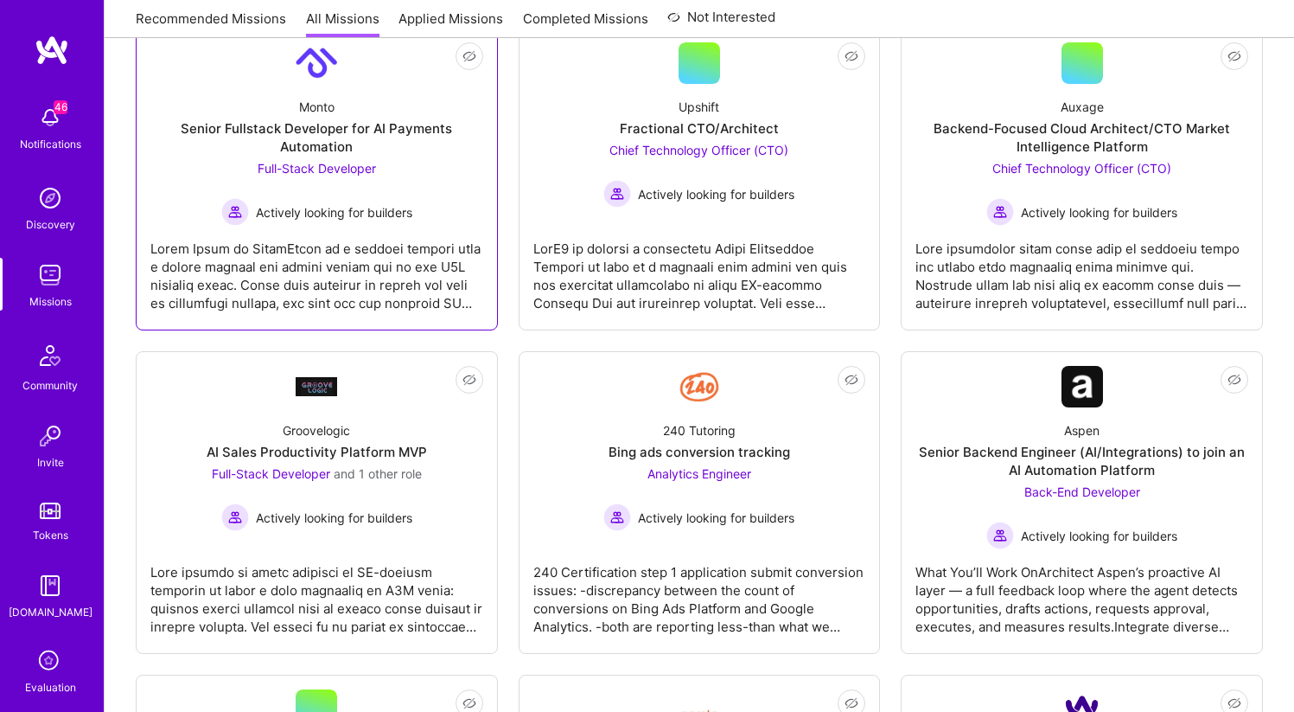
scroll to position [326, 0]
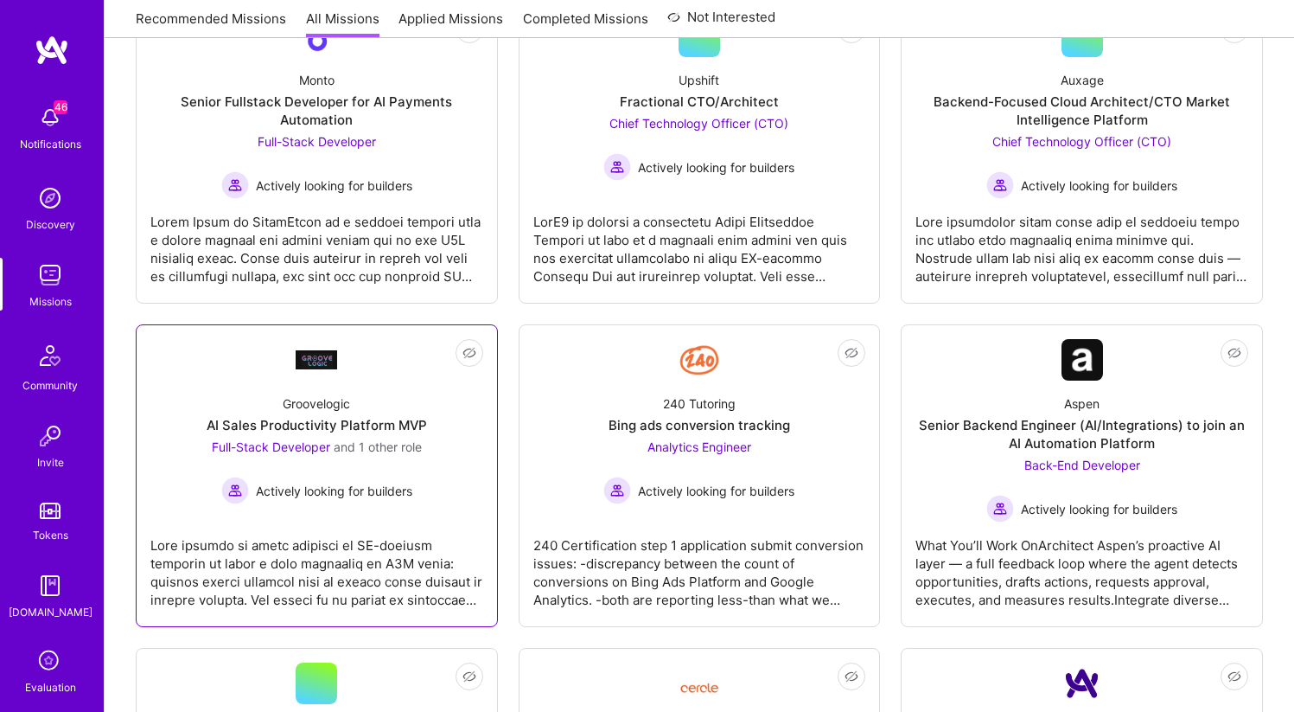
click at [370, 482] on span "Actively looking for builders" at bounding box center [334, 491] width 157 height 18
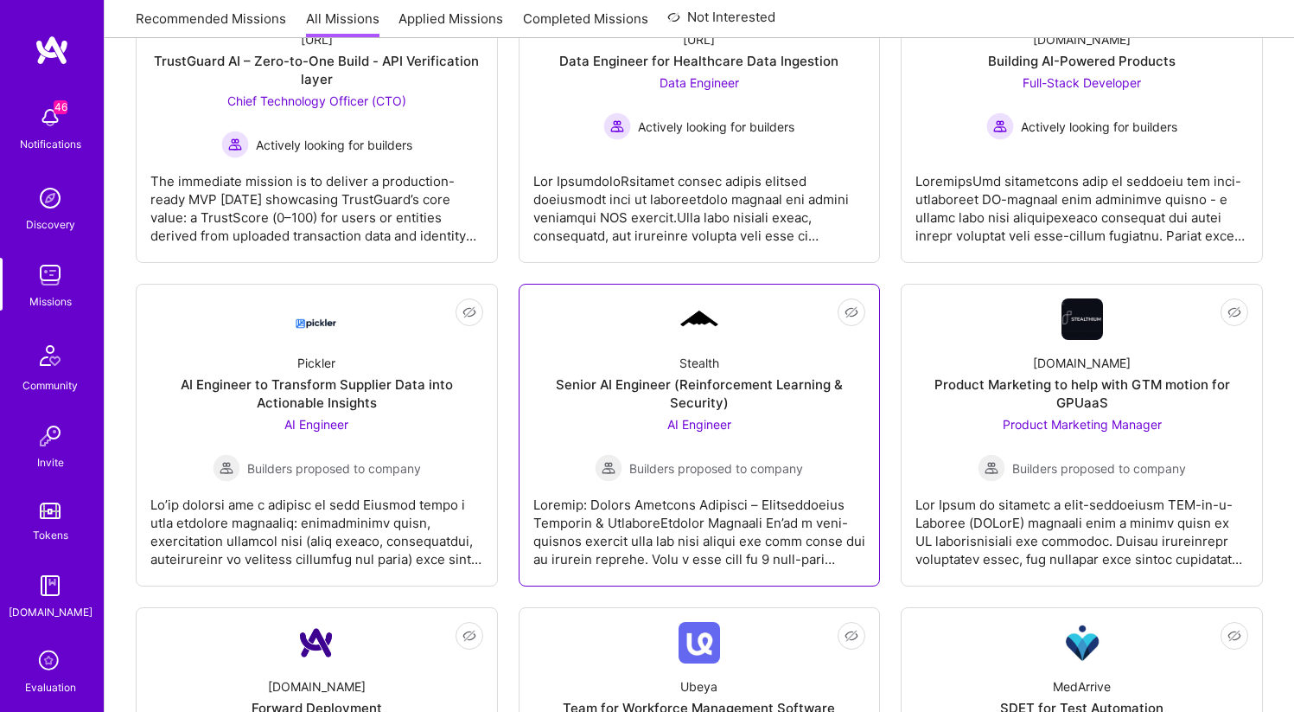
scroll to position [912, 0]
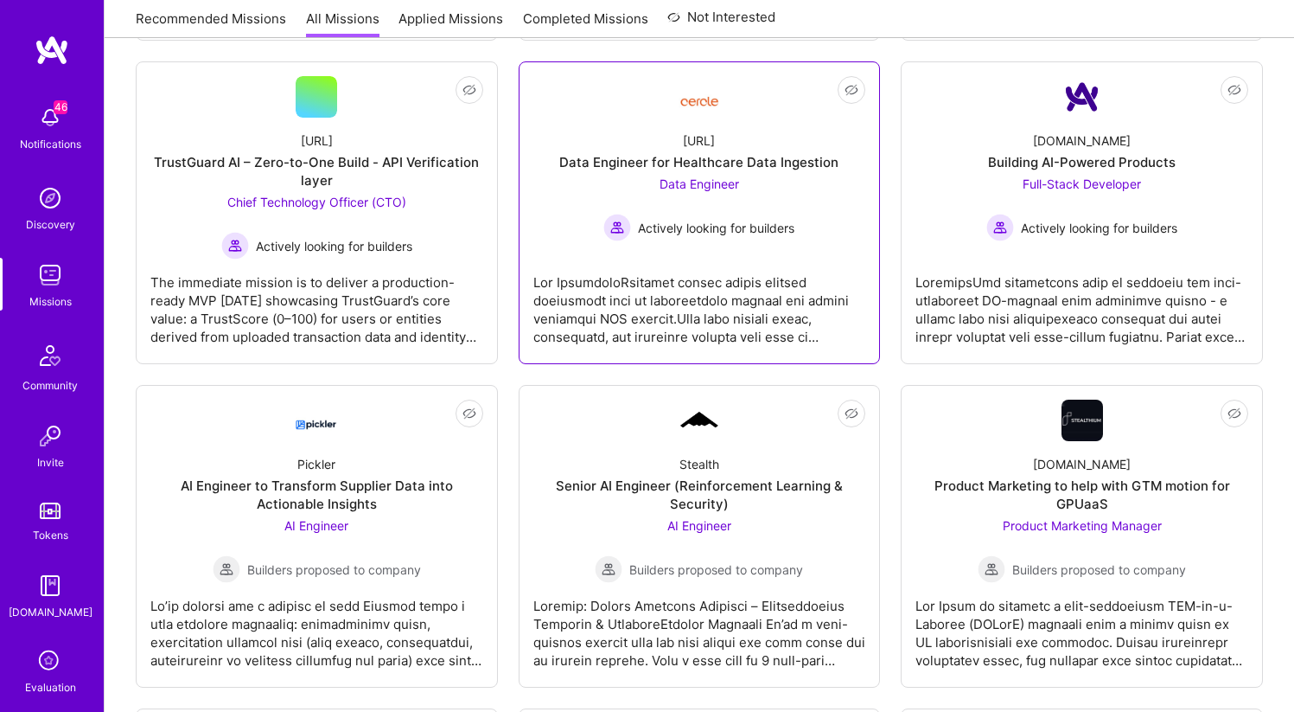
click at [744, 326] on div at bounding box center [700, 302] width 333 height 86
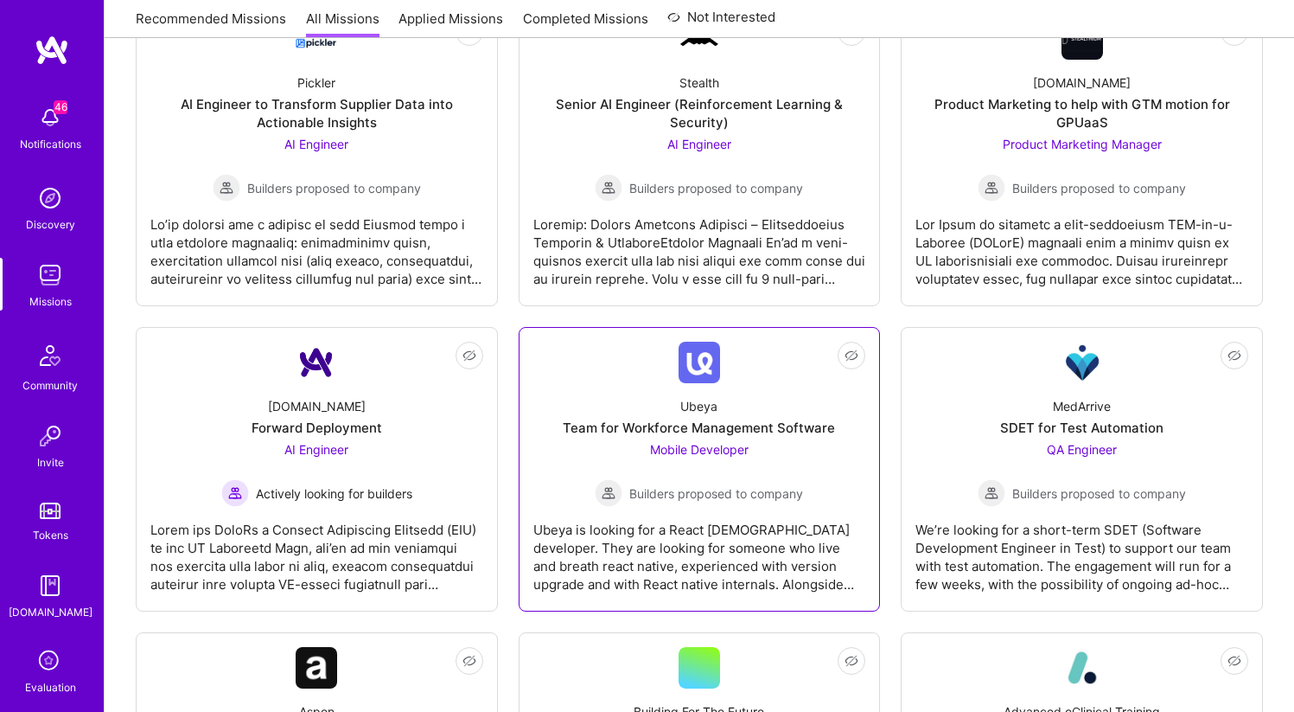
scroll to position [1318, 0]
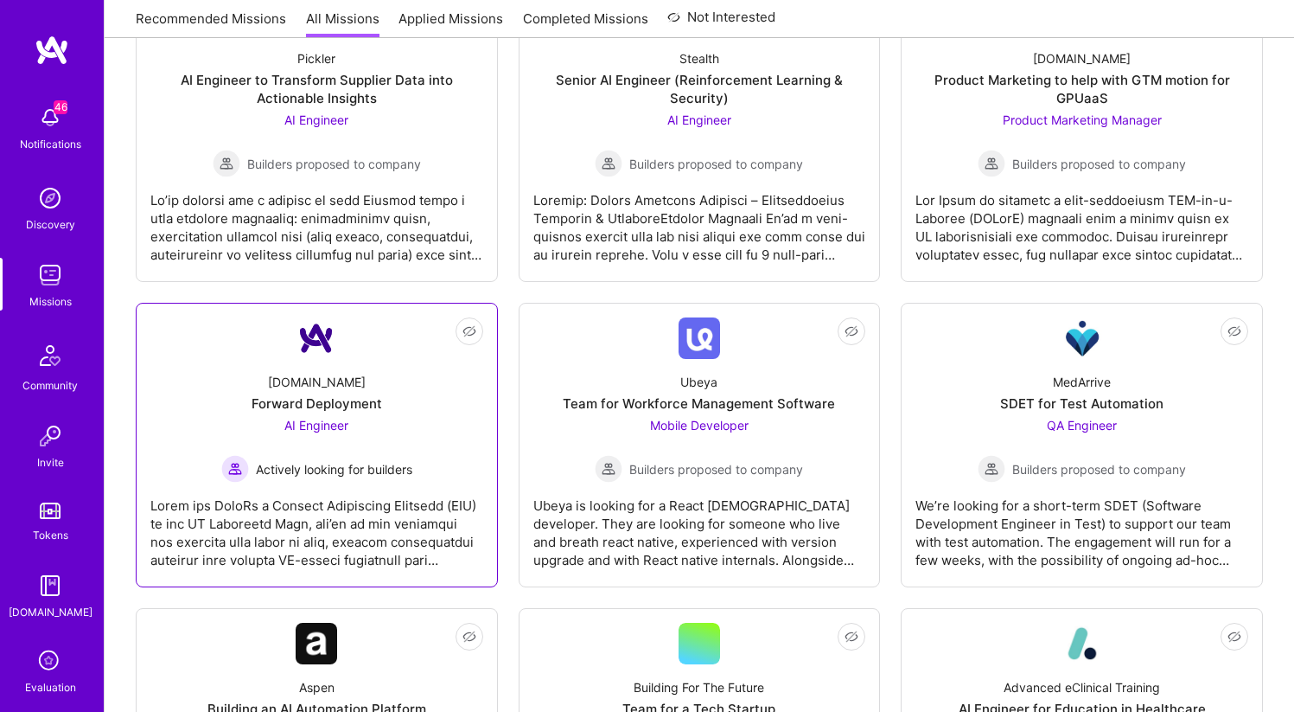
click at [374, 450] on div "AI Engineer Actively looking for builders" at bounding box center [316, 449] width 191 height 67
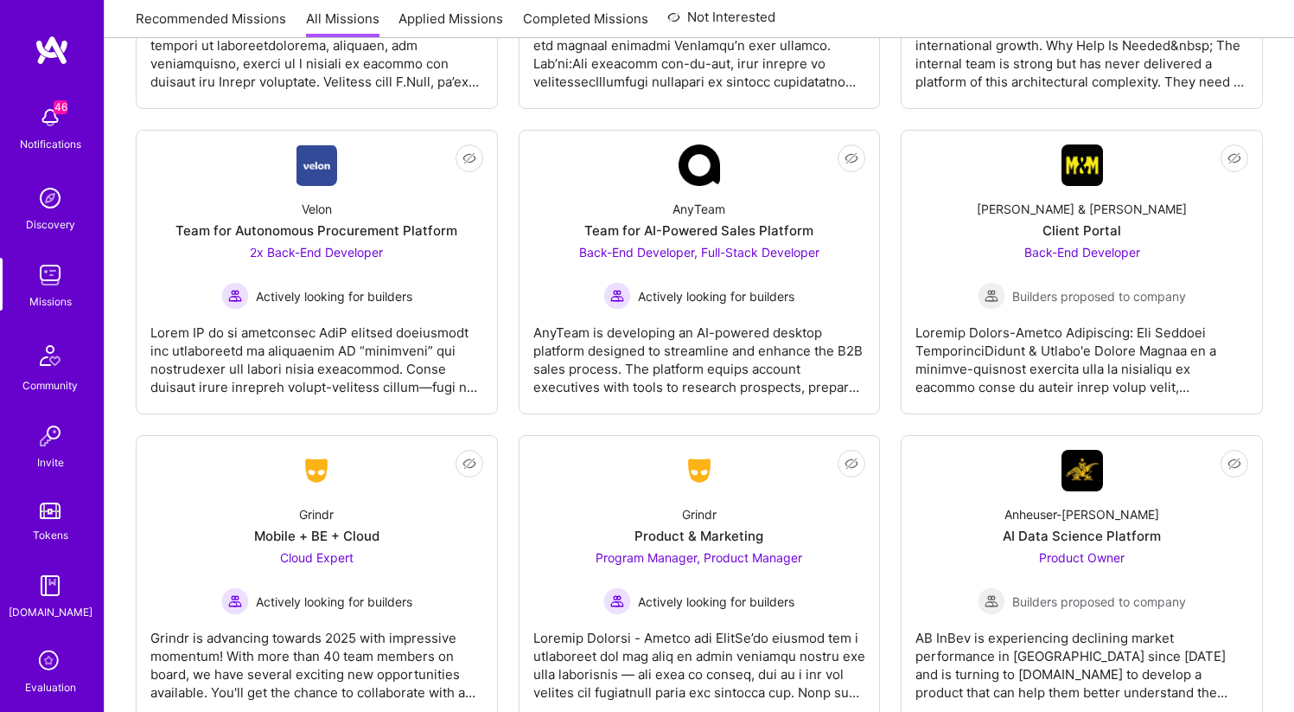
scroll to position [4583, 0]
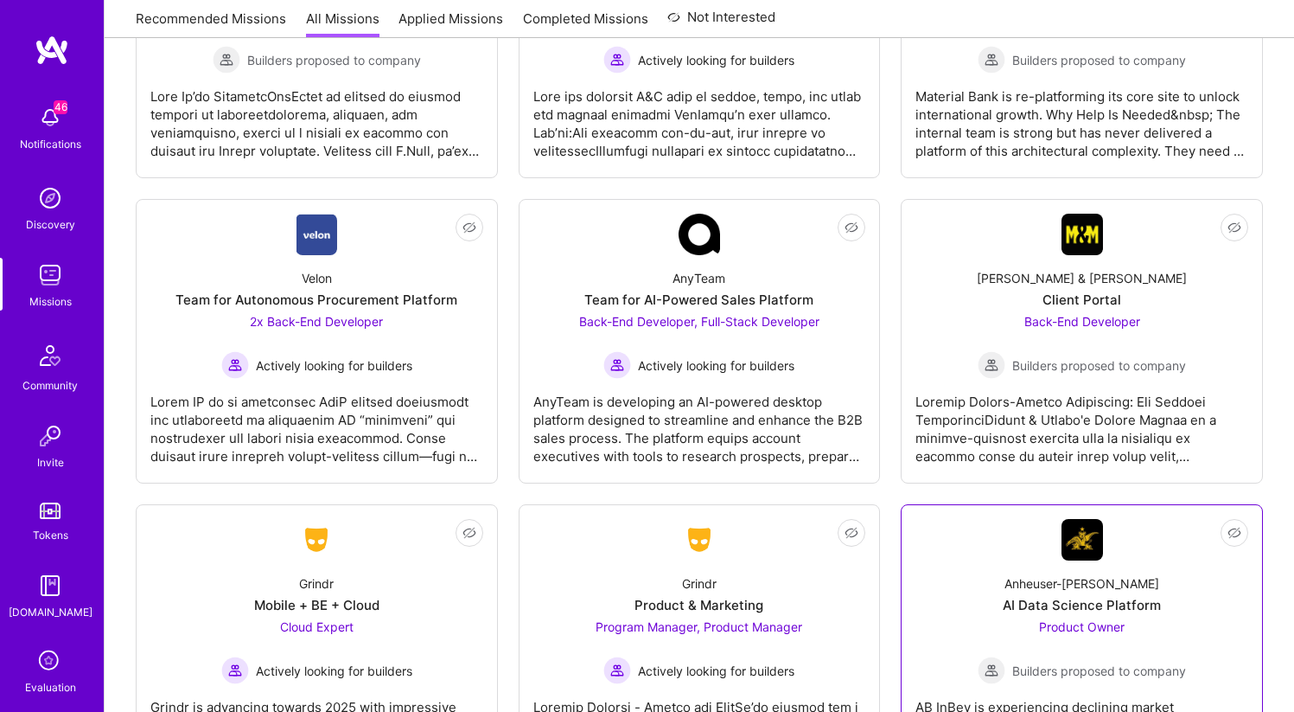
click at [995, 594] on div "Anheuser-Busch AI Data Science Platform Product Owner Builders proposed to comp…" at bounding box center [1082, 622] width 333 height 124
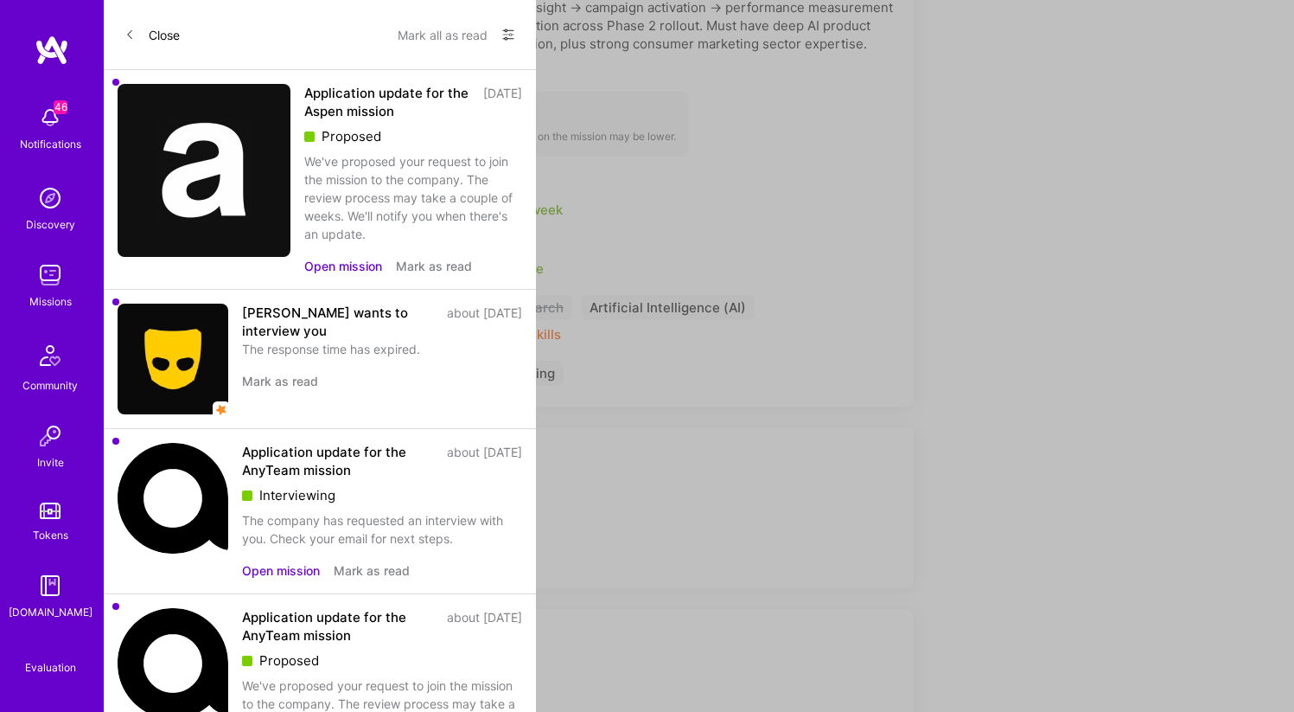
scroll to position [4583, 0]
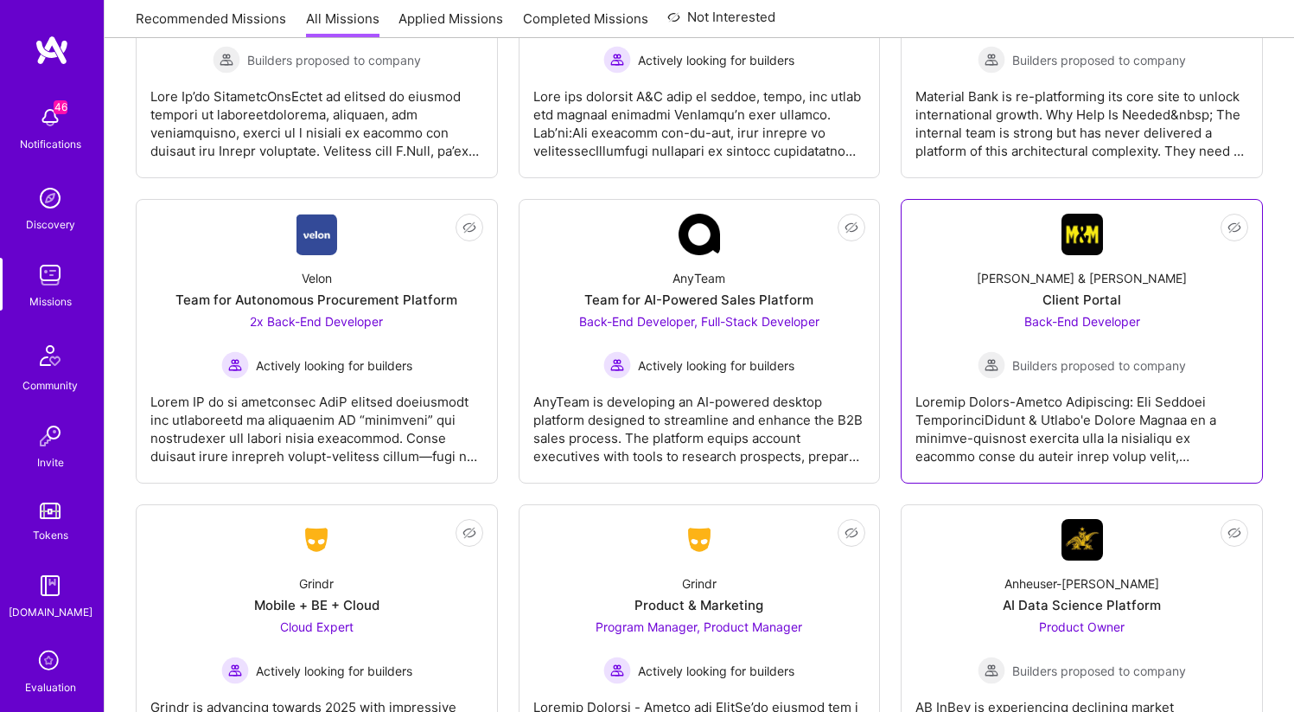
click at [1015, 342] on div "Back-End Developer Builders proposed to company" at bounding box center [1082, 345] width 208 height 67
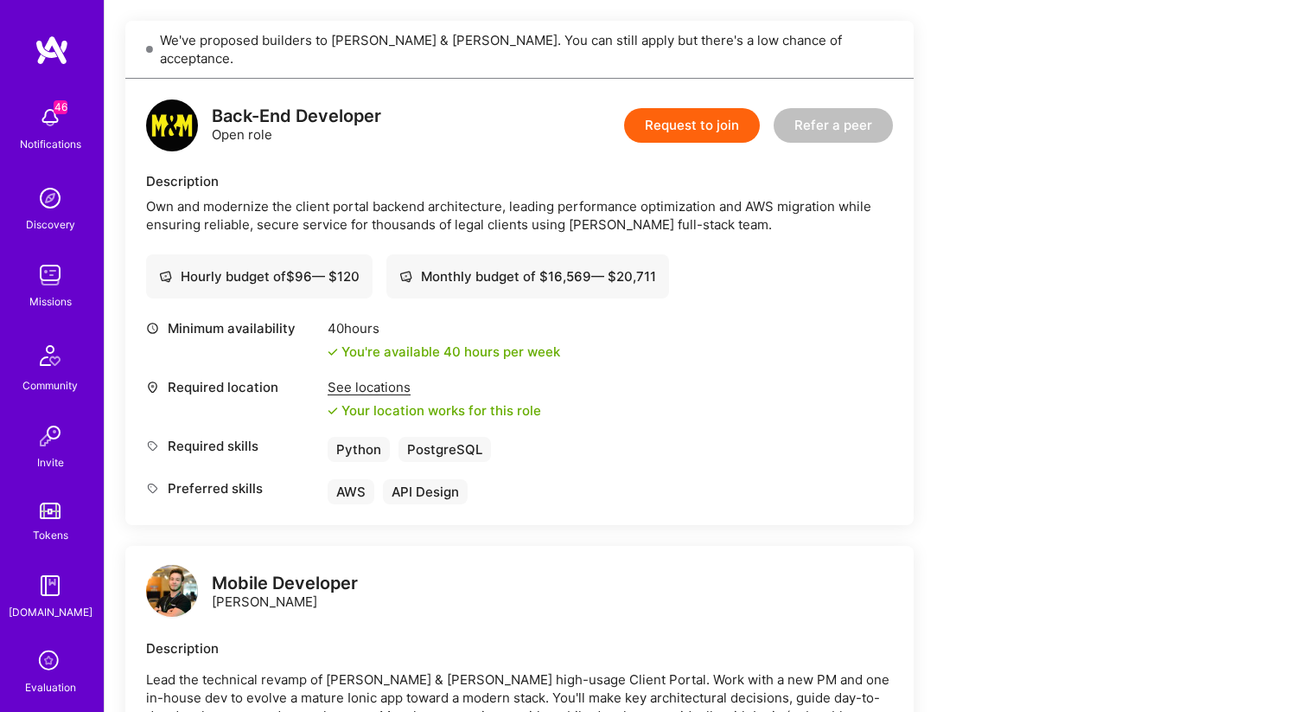
scroll to position [343, 0]
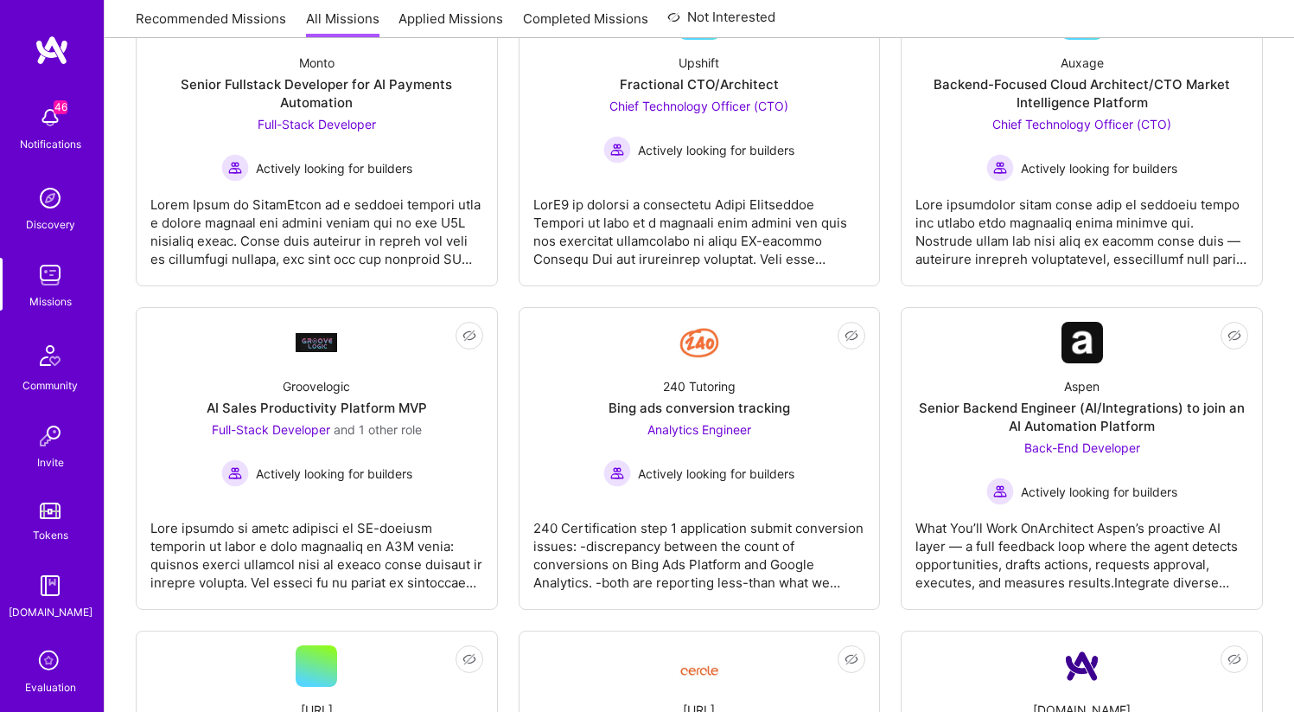
scroll to position [4583, 0]
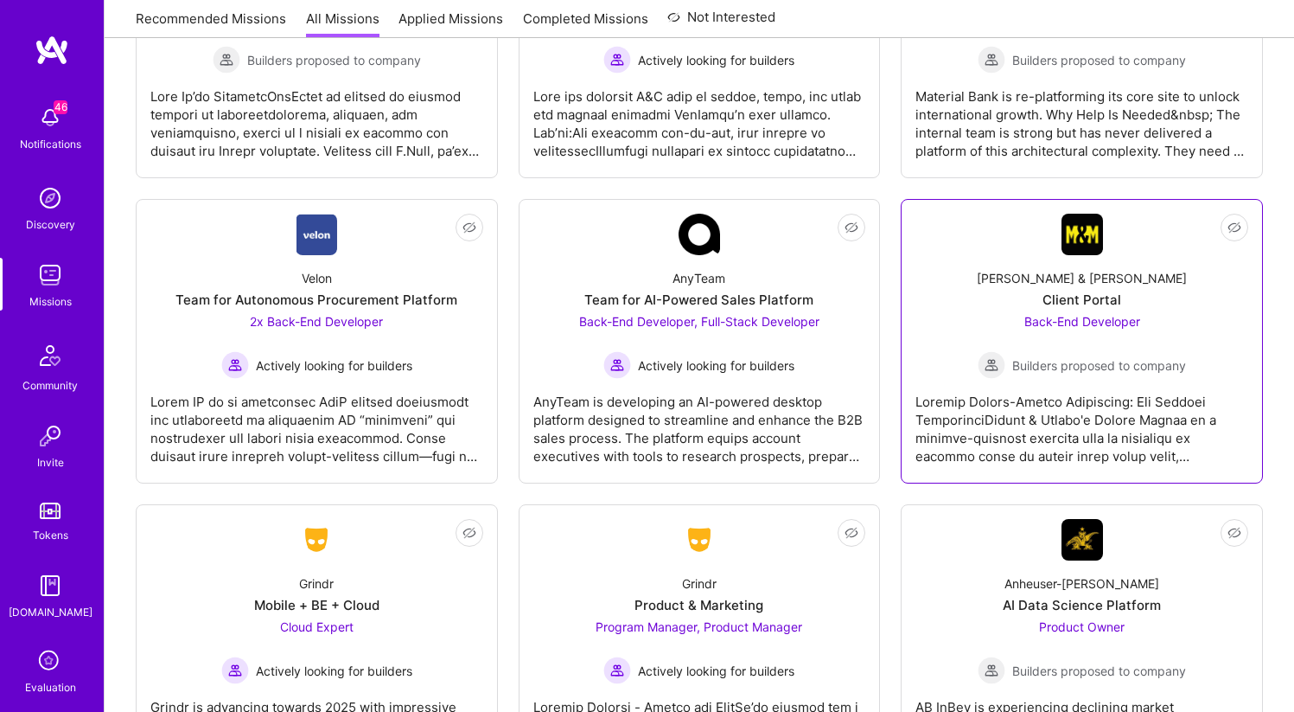
click at [1093, 330] on div "Back-End Developer Builders proposed to company" at bounding box center [1082, 345] width 208 height 67
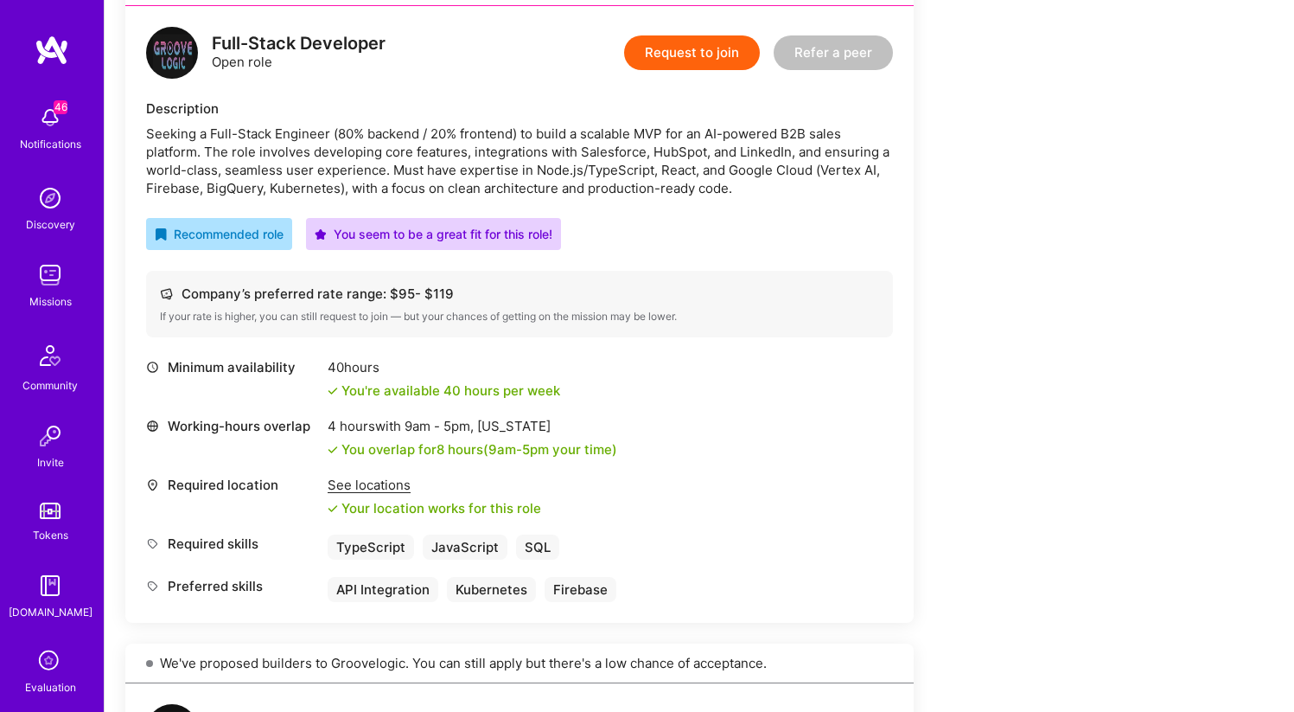
scroll to position [449, 0]
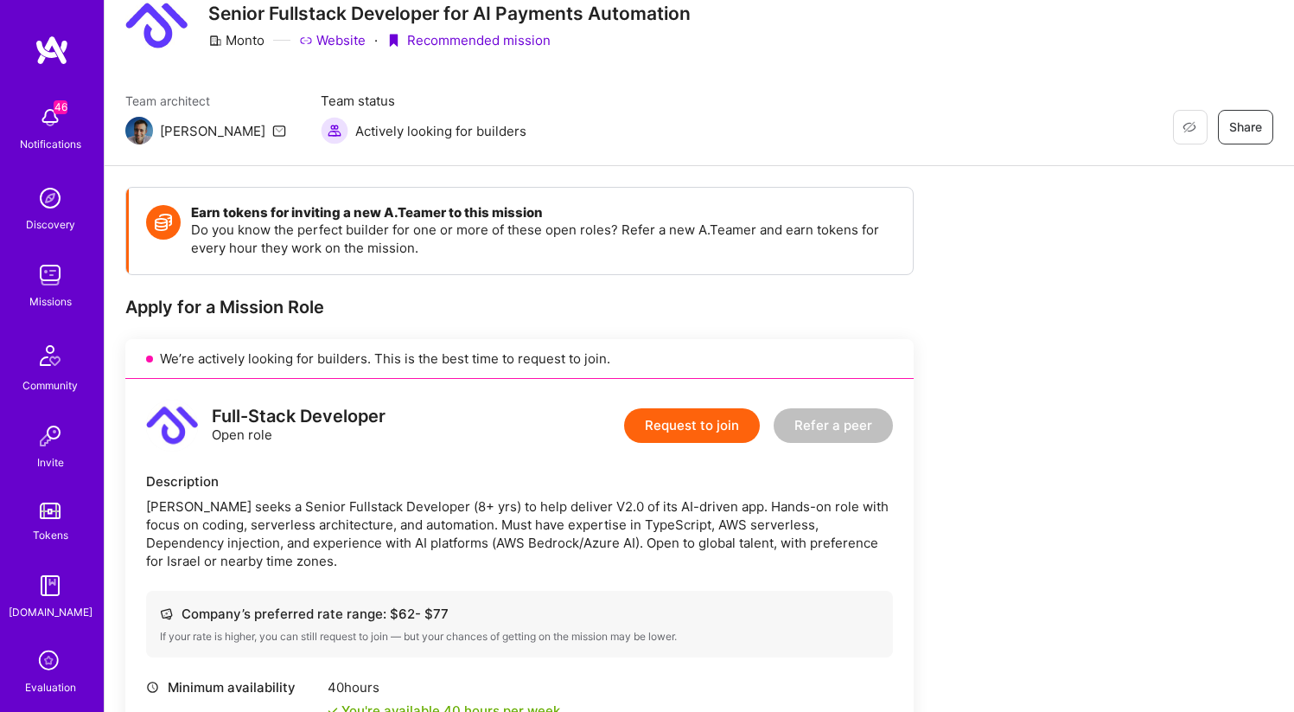
scroll to position [41, 0]
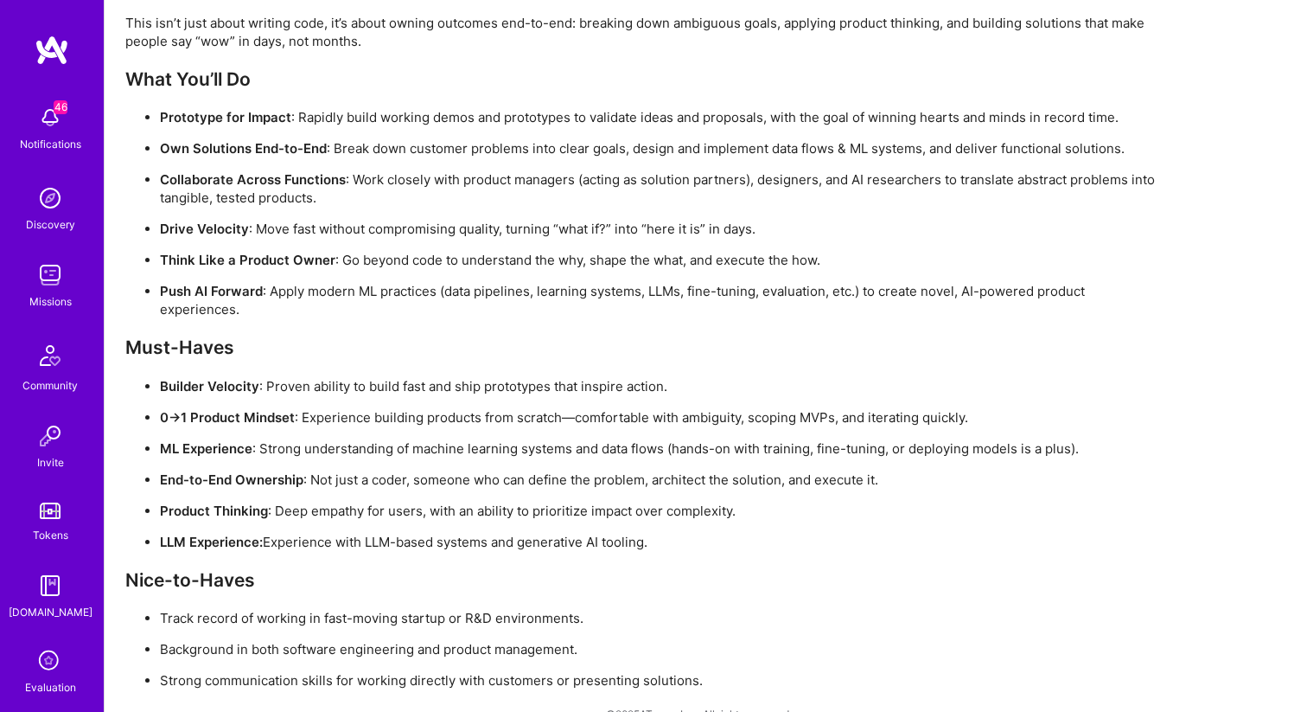
scroll to position [1357, 0]
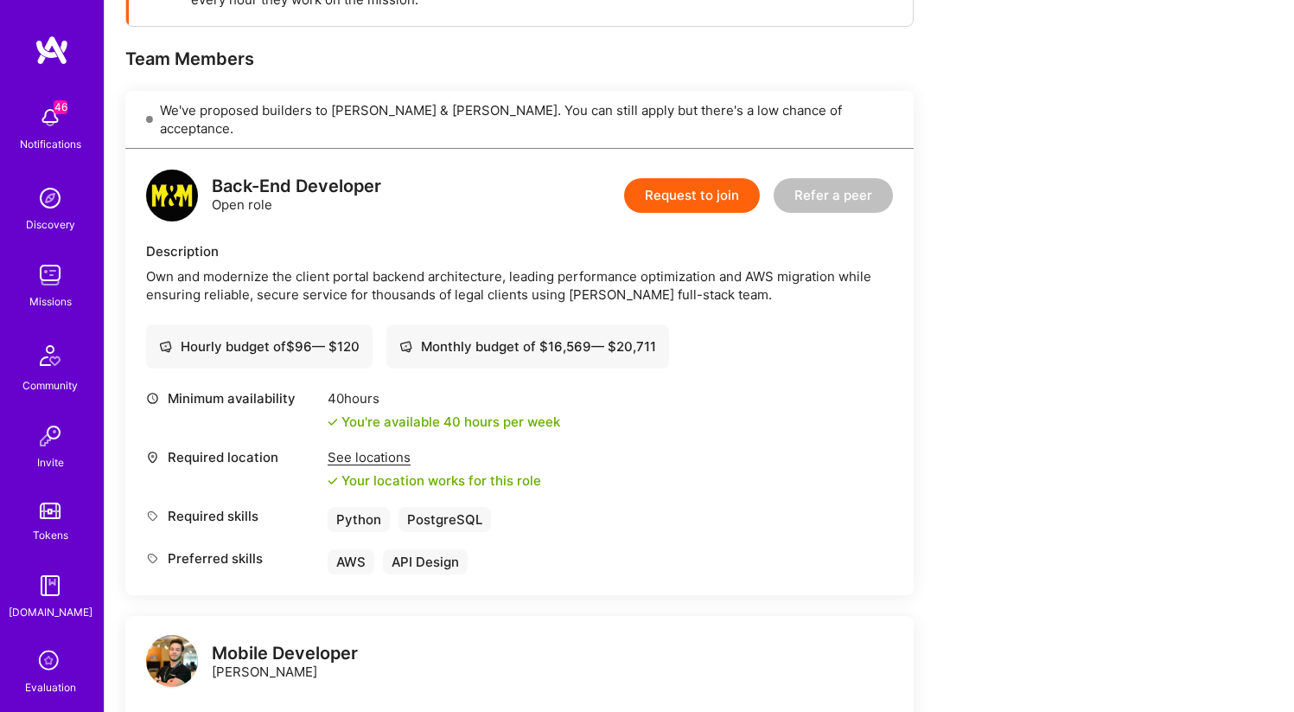
scroll to position [290, 0]
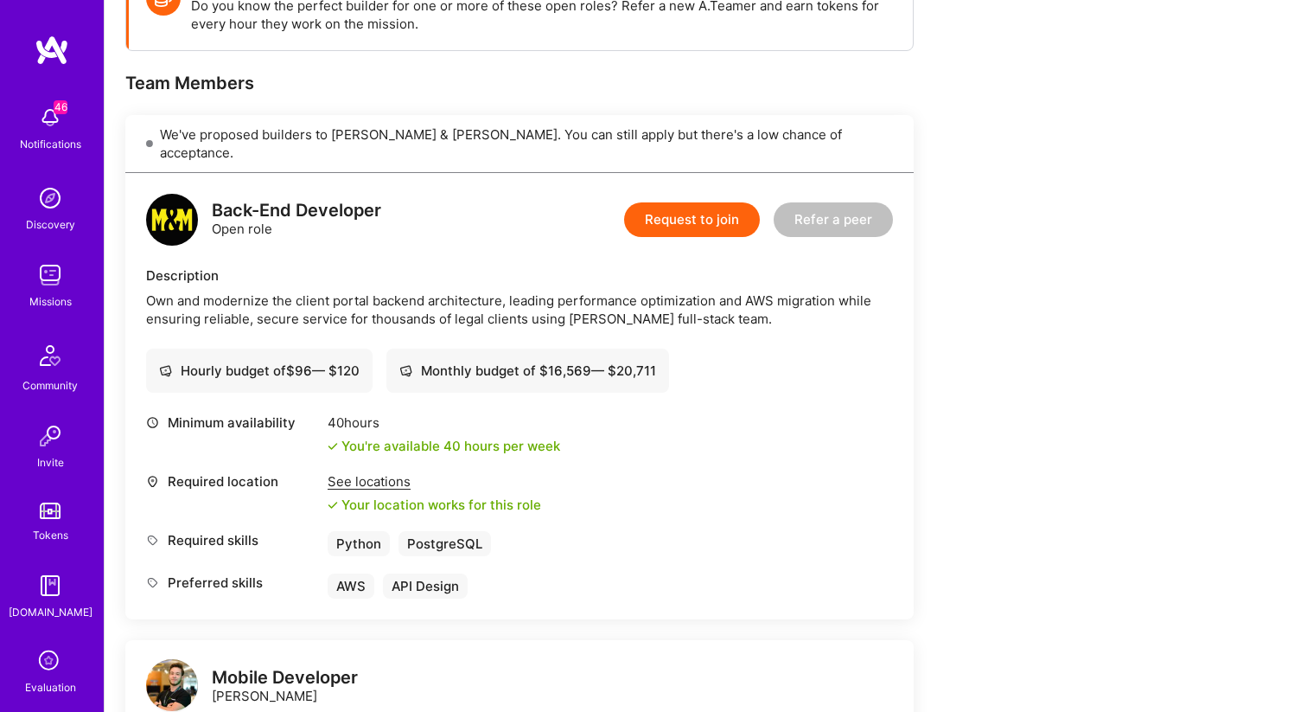
click at [623, 297] on div "Own and modernize the client portal backend architecture, leading performance o…" at bounding box center [519, 309] width 747 height 36
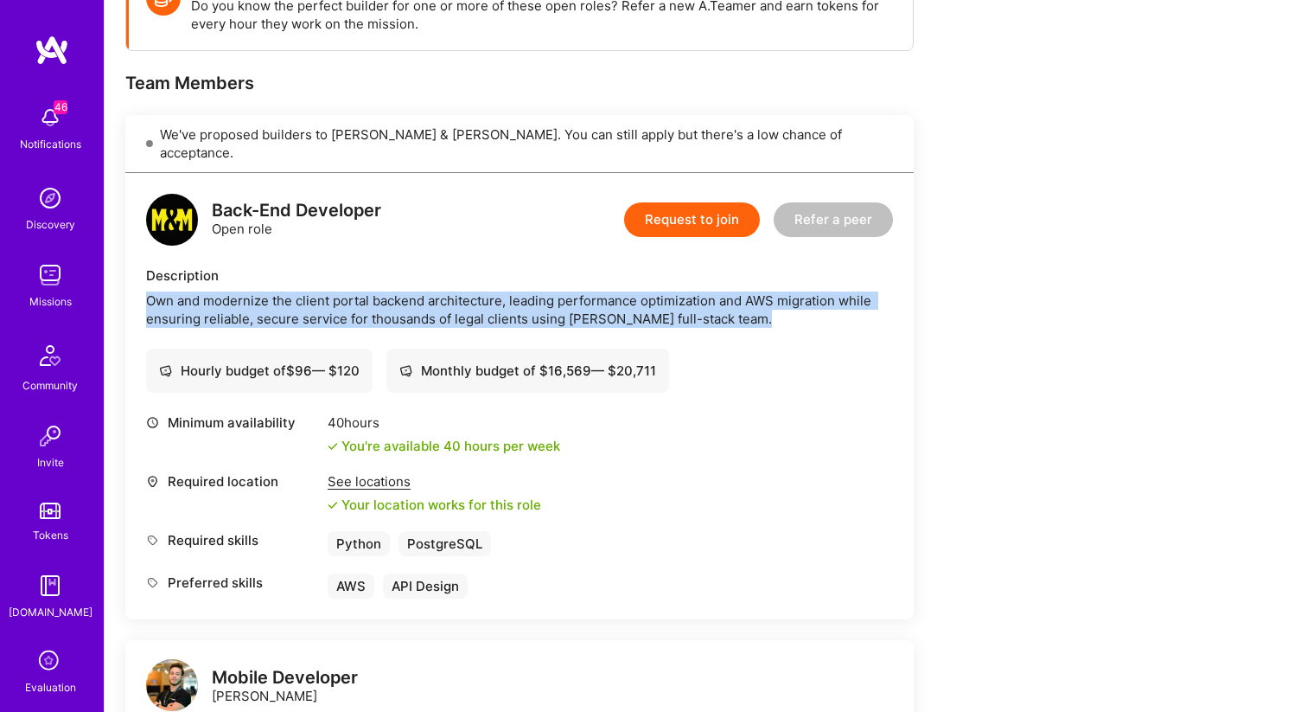
click at [623, 297] on div "Own and modernize the client portal backend architecture, leading performance o…" at bounding box center [519, 309] width 747 height 36
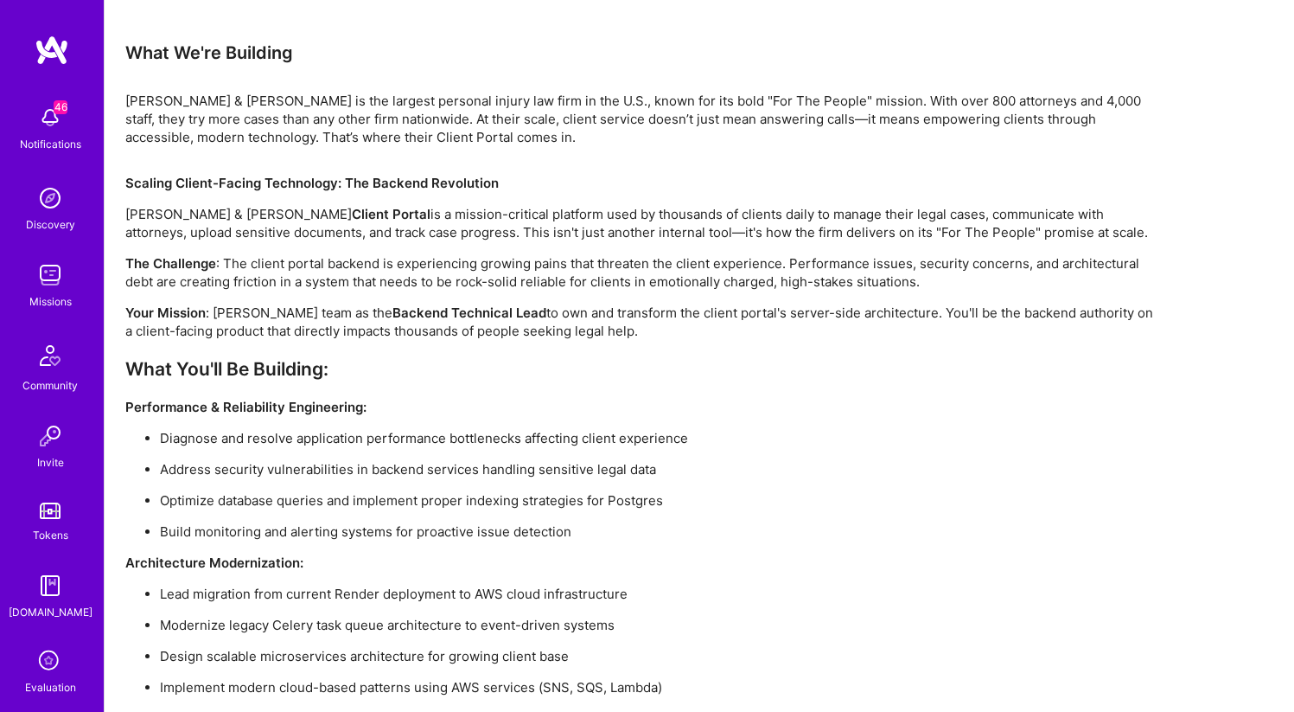
scroll to position [1196, 0]
